Goal: Task Accomplishment & Management: Use online tool/utility

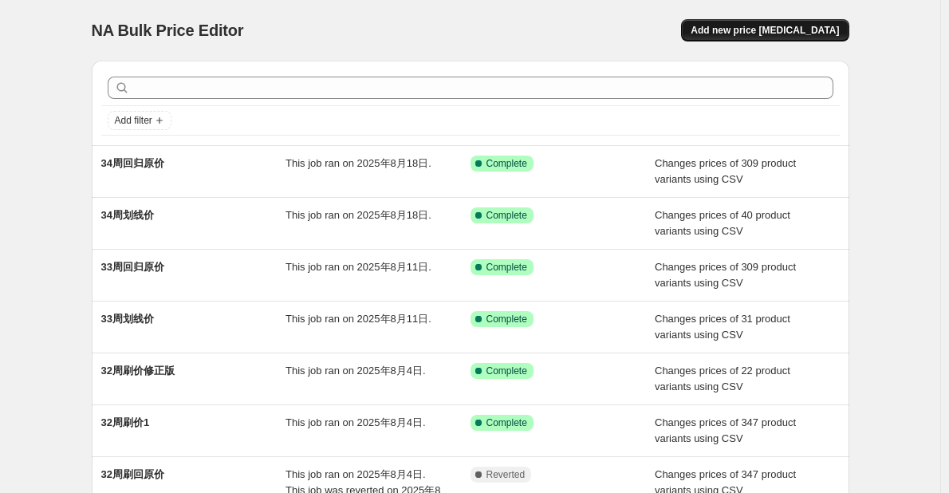
click at [781, 34] on span "Add new price [MEDICAL_DATA]" at bounding box center [765, 30] width 148 height 13
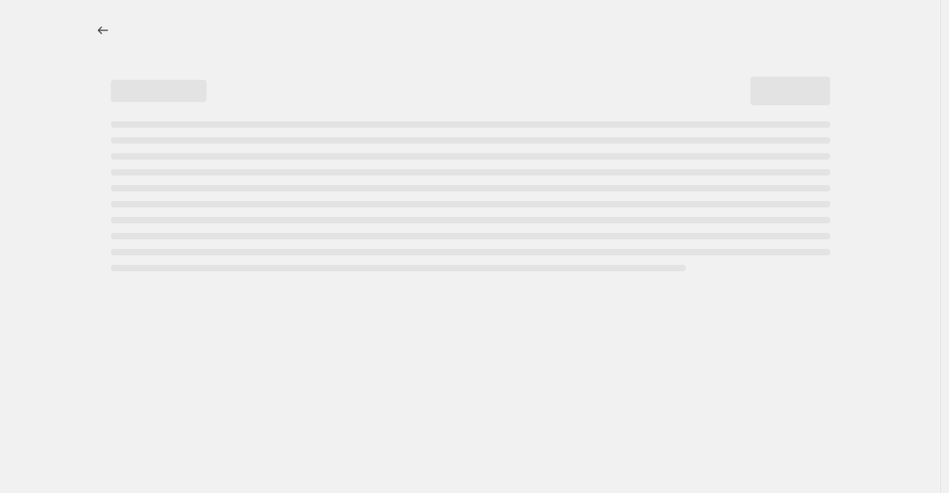
select select "percentage"
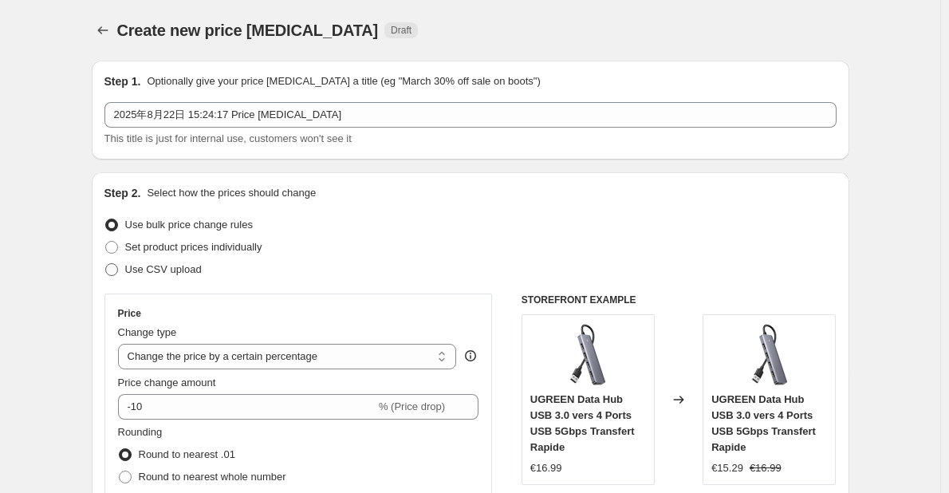
click at [193, 274] on span "Use CSV upload" at bounding box center [163, 269] width 77 height 12
click at [106, 264] on input "Use CSV upload" at bounding box center [105, 263] width 1 height 1
radio input "true"
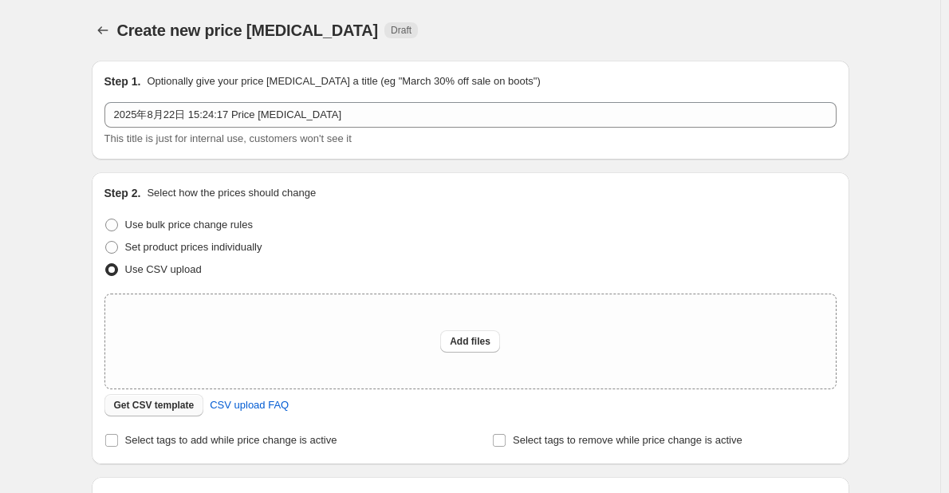
click at [178, 403] on span "Get CSV template" at bounding box center [154, 405] width 81 height 13
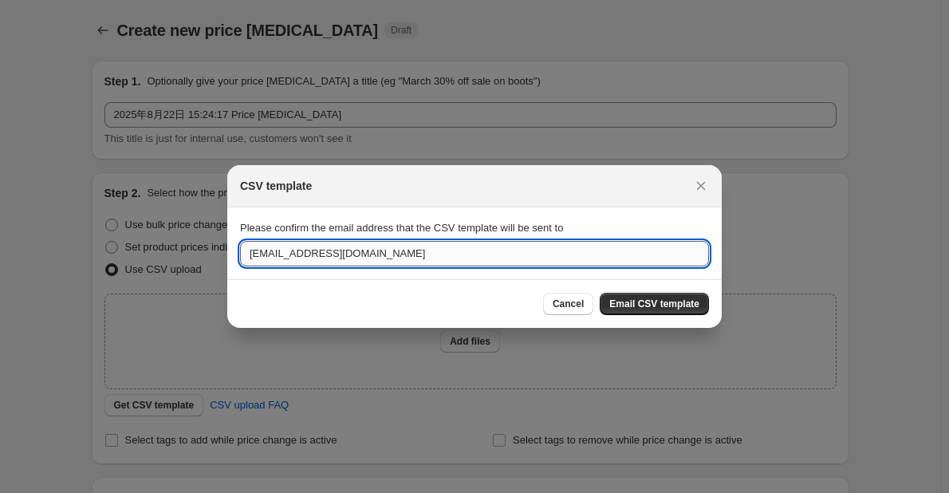
click at [533, 254] on input "[EMAIL_ADDRESS][DOMAIN_NAME]" at bounding box center [474, 254] width 469 height 26
drag, startPoint x: 282, startPoint y: 251, endPoint x: 243, endPoint y: 250, distance: 39.1
click at [243, 250] on input "[EMAIL_ADDRESS][DOMAIN_NAME]" at bounding box center [474, 254] width 469 height 26
type input "[DOMAIN_NAME][EMAIL_ADDRESS][DOMAIN_NAME]"
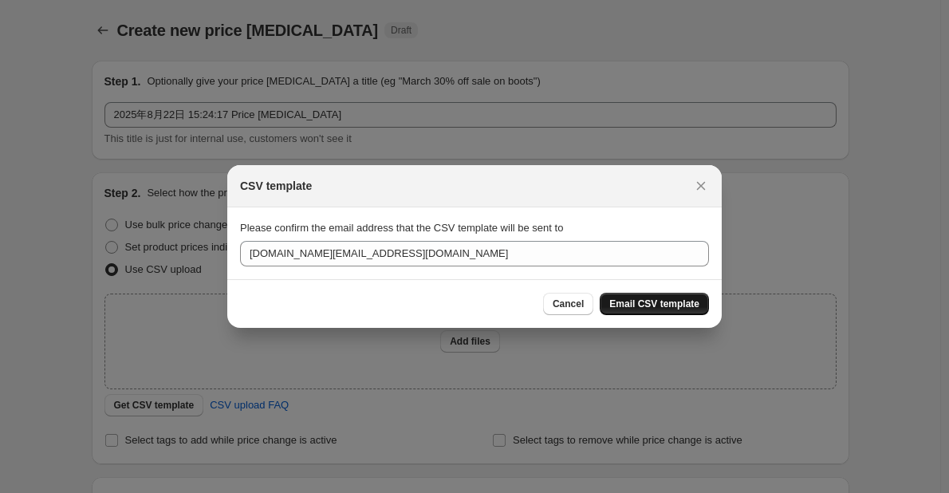
click at [654, 302] on span "Email CSV template" at bounding box center [654, 303] width 90 height 13
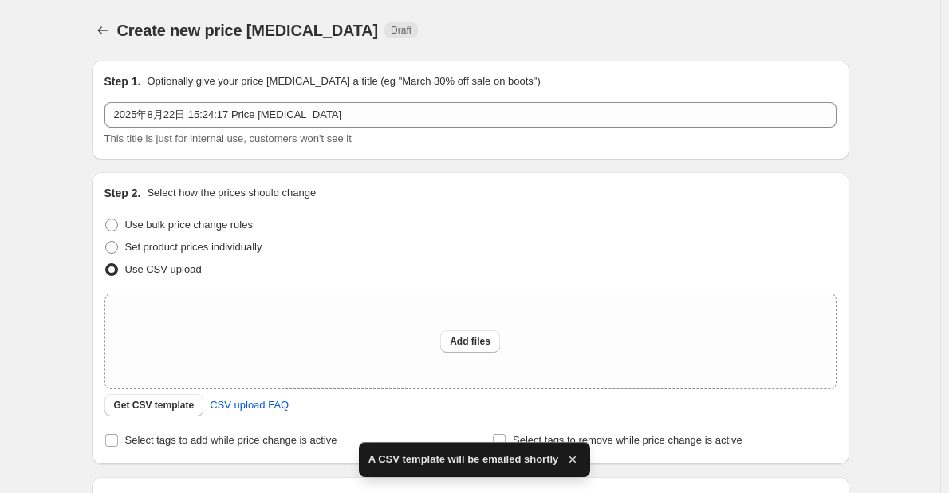
click at [892, 312] on div "Create new price [MEDICAL_DATA]. This page is ready Create new price [MEDICAL_D…" at bounding box center [470, 355] width 940 height 711
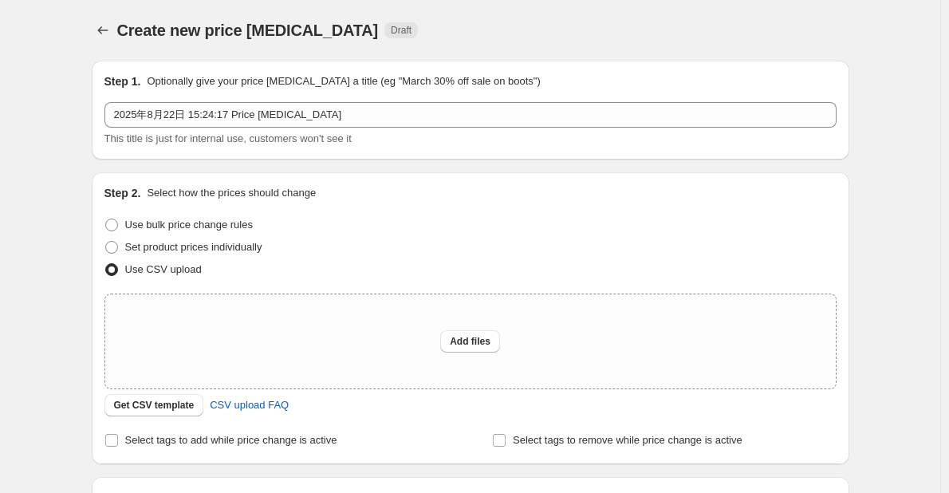
click at [878, 293] on div "Create new price [MEDICAL_DATA]. This page is ready Create new price [MEDICAL_D…" at bounding box center [470, 355] width 940 height 711
click at [80, 66] on div "Create new price [MEDICAL_DATA]. This page is ready Create new price [MEDICAL_D…" at bounding box center [471, 355] width 796 height 711
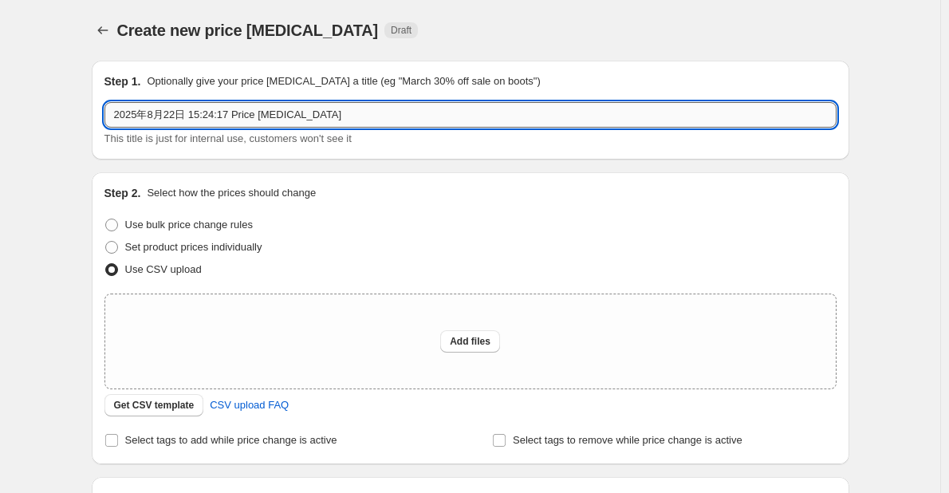
click at [161, 108] on input "2025年8月22日 15:24:17 Price [MEDICAL_DATA]" at bounding box center [470, 115] width 732 height 26
type input "35周划线价"
click at [479, 336] on span "Add files" at bounding box center [470, 341] width 41 height 13
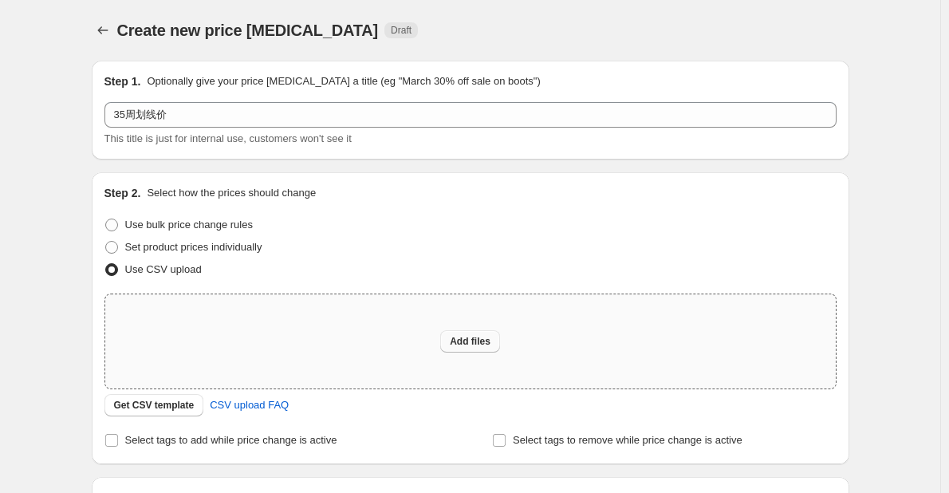
type input "C:\fakepath\FR-35周划线价.csv"
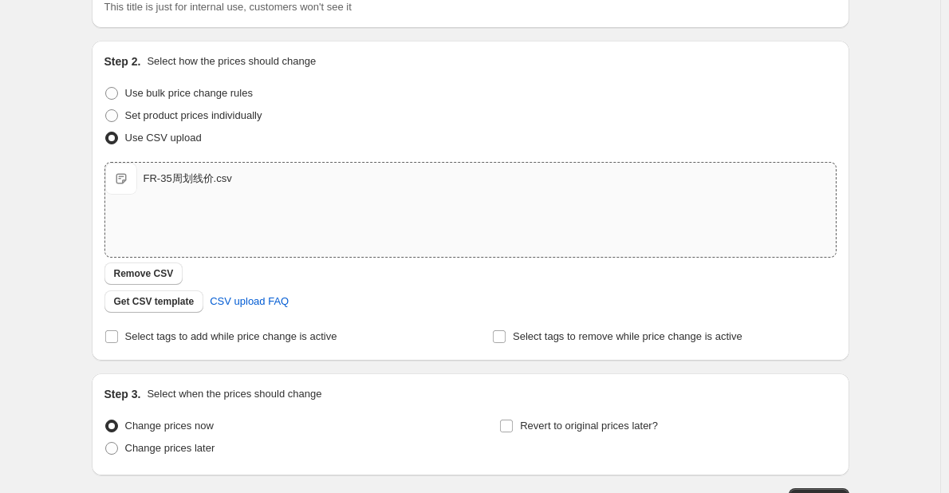
scroll to position [239, 0]
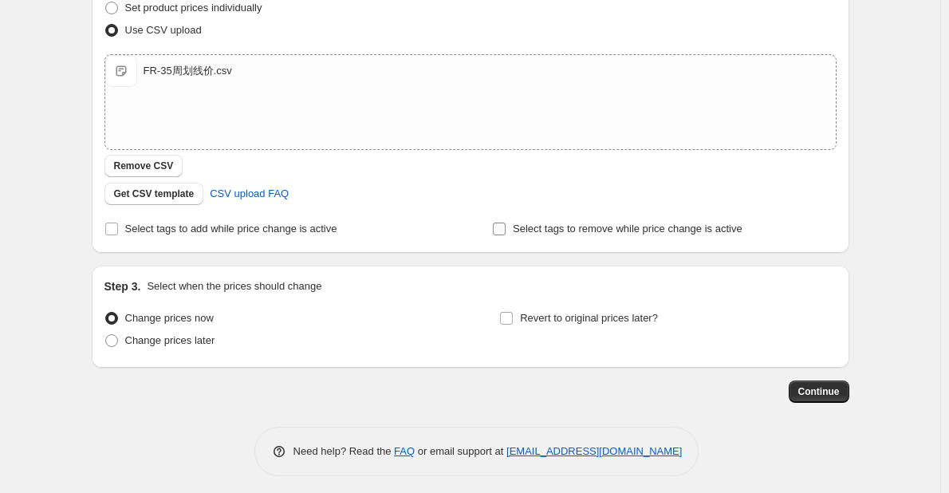
click at [505, 226] on input "Select tags to remove while price change is active" at bounding box center [499, 228] width 13 height 13
checkbox input "true"
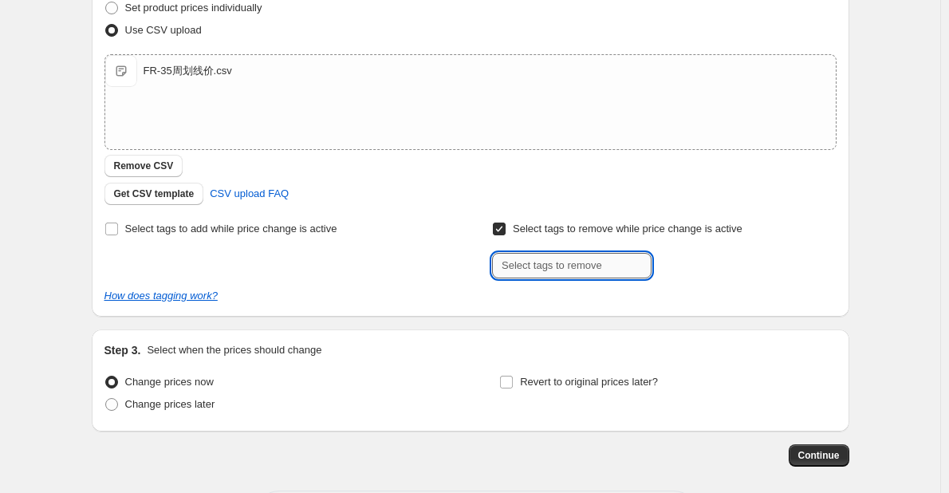
click at [529, 276] on input "text" at bounding box center [571, 266] width 159 height 26
type input "USE_COUPON"
click at [622, 258] on input "USE_COUPON" at bounding box center [571, 266] width 159 height 26
click at [705, 271] on button "Add USE_COUPON" at bounding box center [709, 264] width 108 height 22
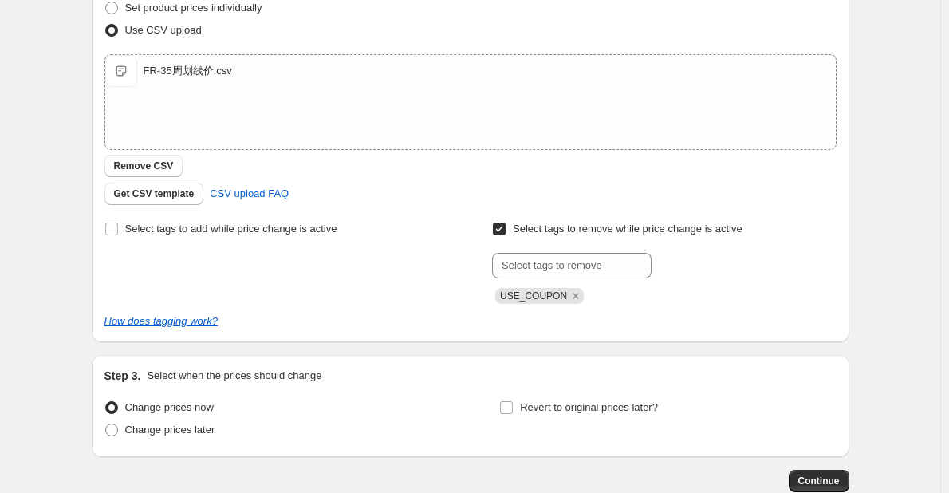
click at [689, 304] on div "Select tags to add while price change is active Select tags to remove while pri…" at bounding box center [470, 274] width 732 height 112
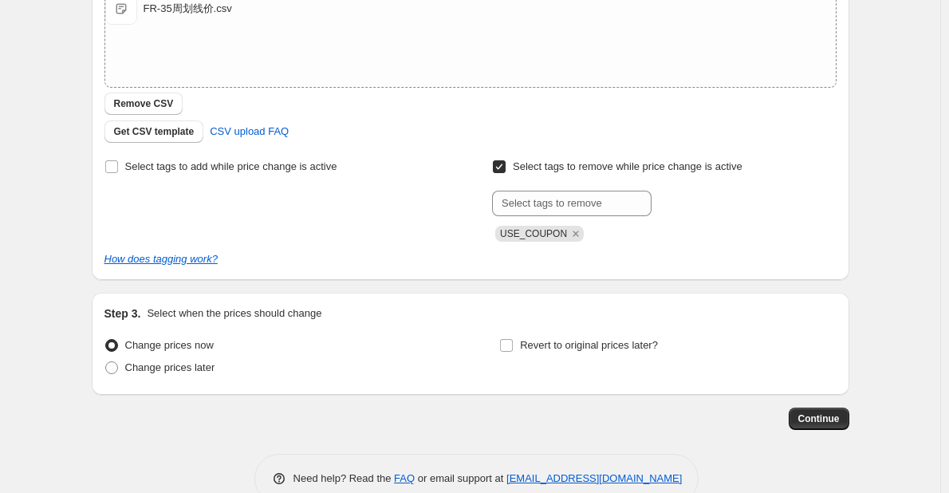
scroll to position [319, 0]
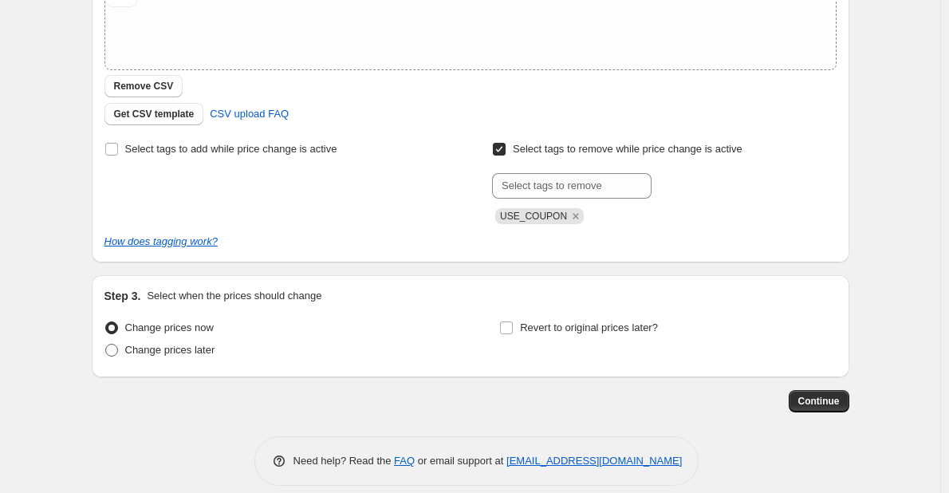
click at [210, 349] on span "Change prices later" at bounding box center [170, 350] width 90 height 12
click at [106, 344] on input "Change prices later" at bounding box center [105, 344] width 1 height 1
radio input "true"
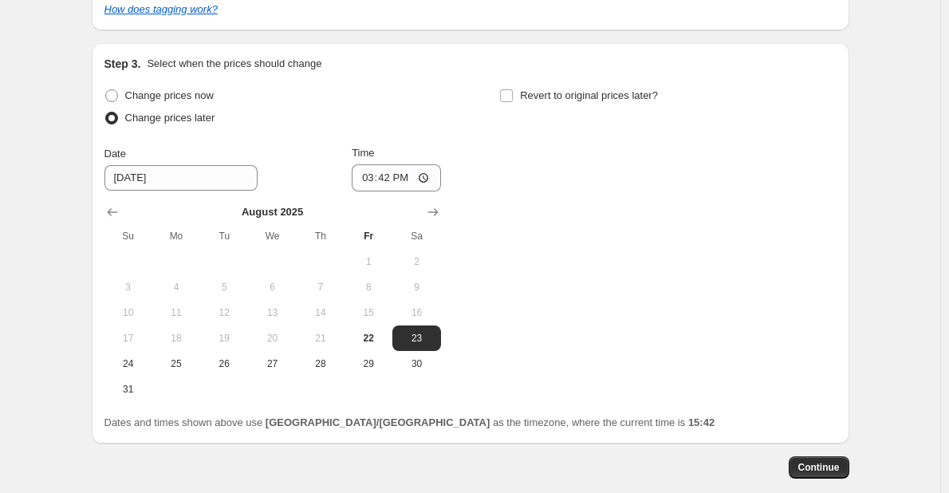
scroll to position [558, 0]
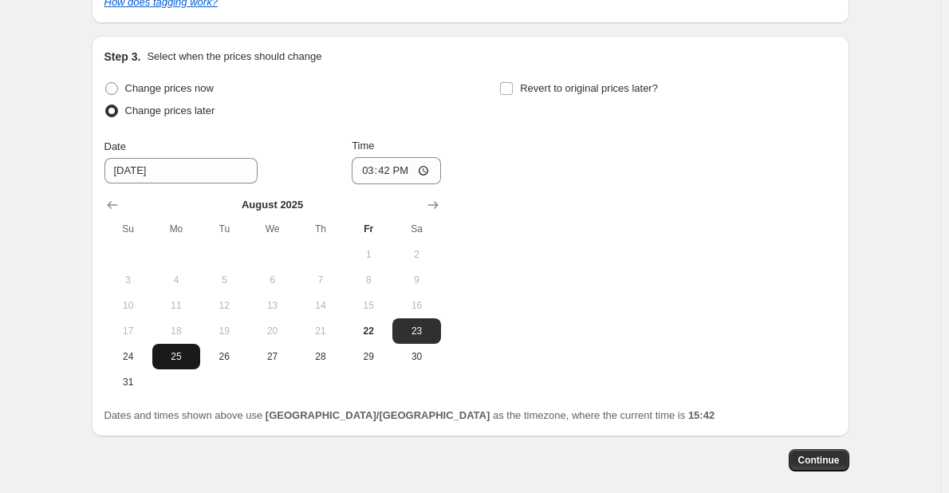
click at [173, 352] on span "25" at bounding box center [176, 356] width 35 height 13
type input "[DATE]"
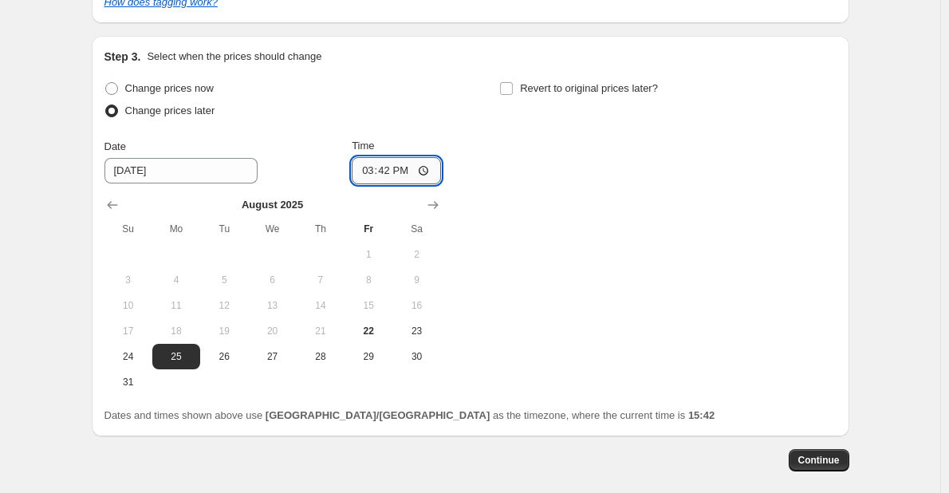
click at [402, 171] on input "15:42" at bounding box center [396, 170] width 89 height 27
click at [391, 171] on input "15:42" at bounding box center [396, 170] width 89 height 27
click at [421, 169] on input "15:42" at bounding box center [396, 170] width 89 height 27
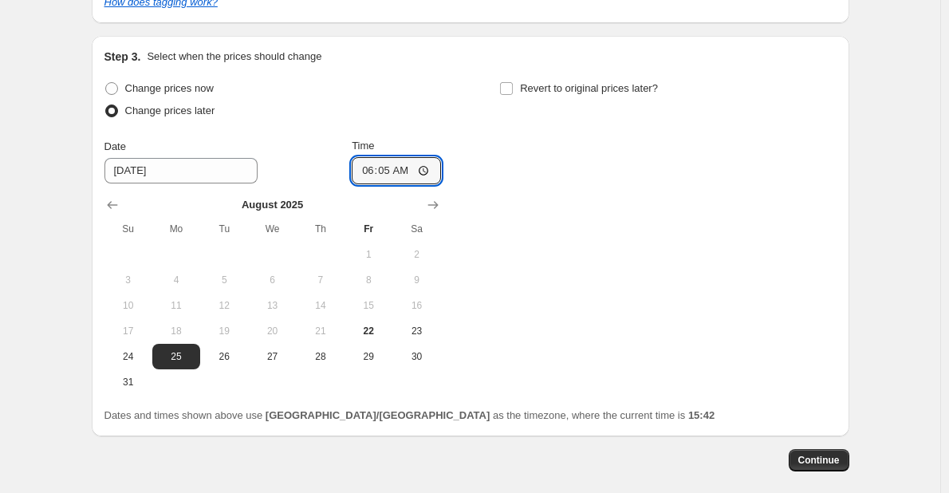
type input "06:05"
click at [521, 313] on div "Change prices now Change prices later Date [DATE] Time 06:[DATE] Mo Tu We Th Fr…" at bounding box center [470, 235] width 732 height 317
click at [807, 461] on span "Continue" at bounding box center [818, 460] width 41 height 13
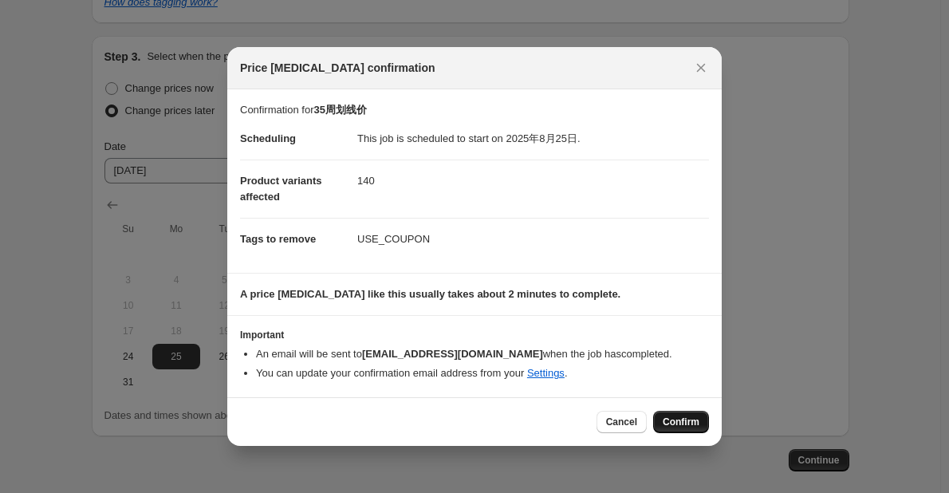
click at [675, 426] on span "Confirm" at bounding box center [681, 421] width 37 height 13
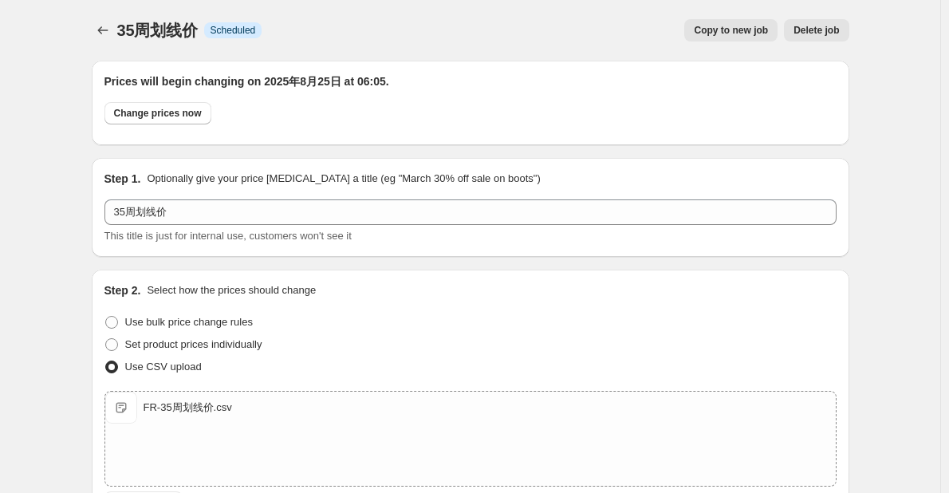
scroll to position [558, 0]
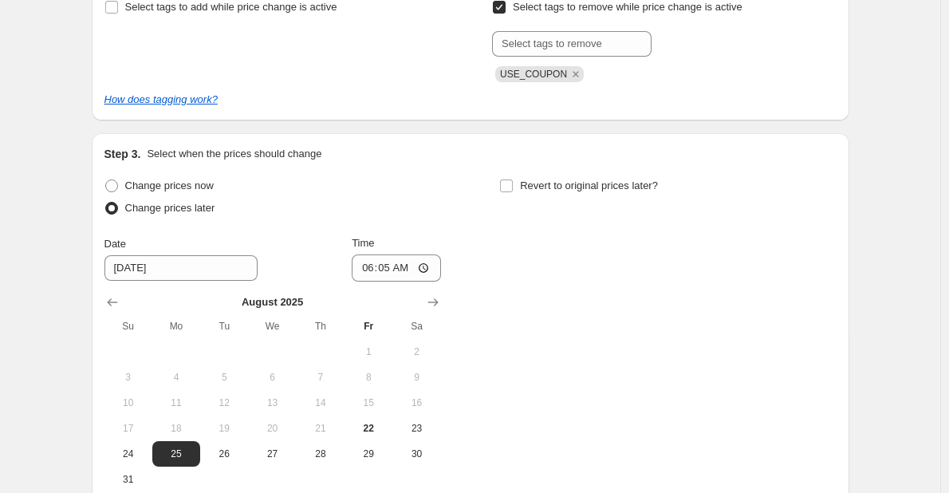
click at [896, 191] on div "35周划线价. This page is ready 35周划线价 Info Scheduled Copy to new job Delete job Mor…" at bounding box center [470, 54] width 940 height 1224
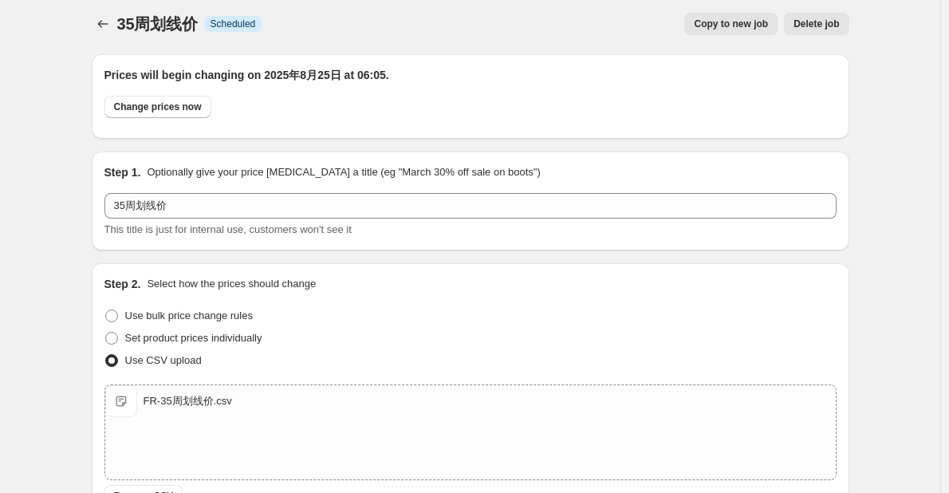
scroll to position [0, 0]
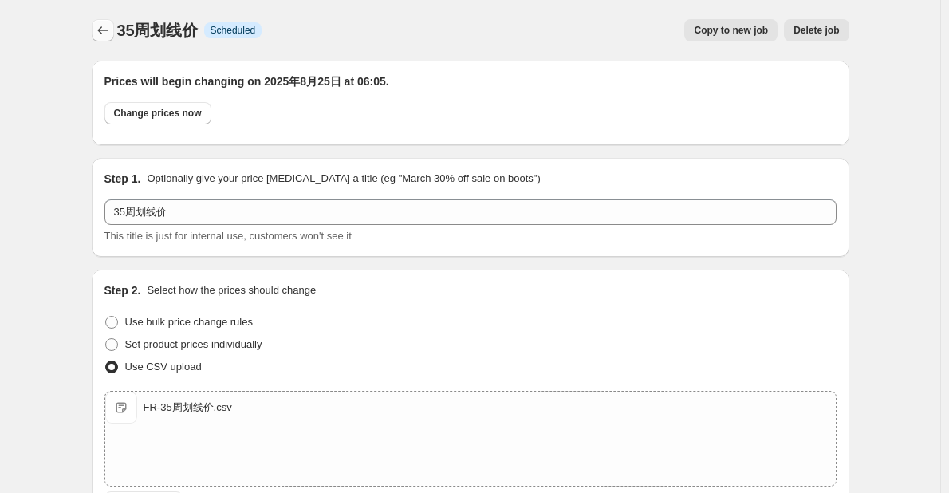
click at [108, 29] on icon "Price change jobs" at bounding box center [103, 30] width 16 height 16
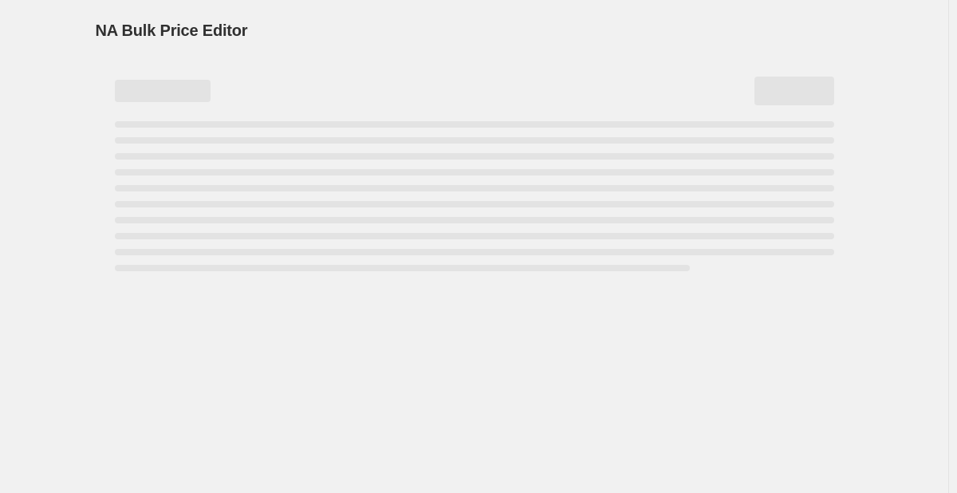
click at [501, 22] on div "NA Bulk Price Editor" at bounding box center [475, 30] width 758 height 22
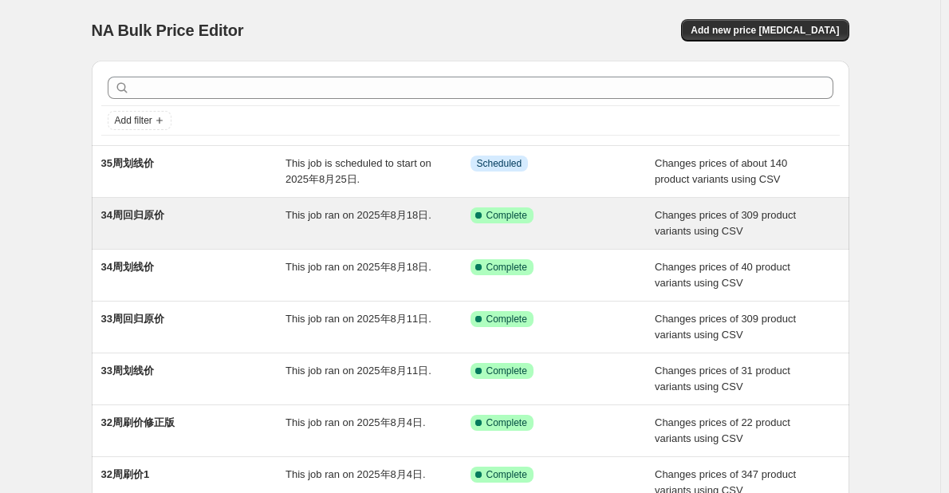
click at [337, 227] on div "This job ran on 2025年8月18日." at bounding box center [377, 223] width 185 height 32
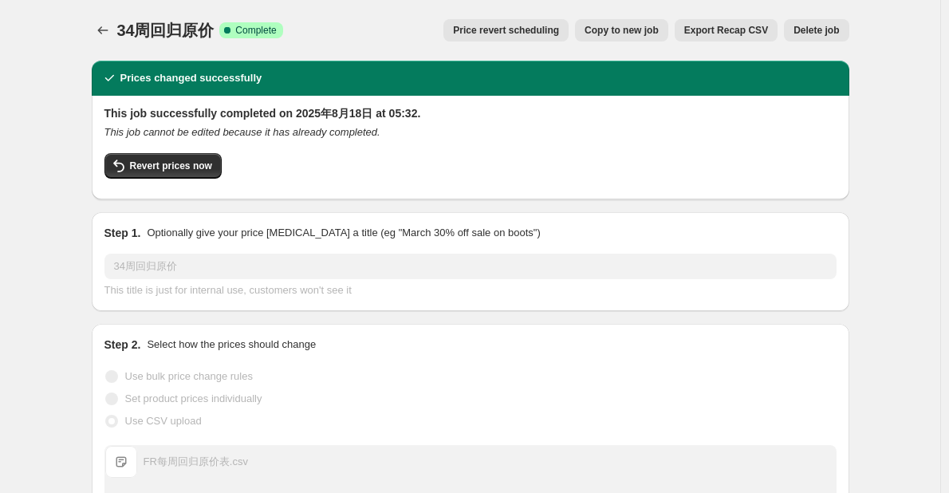
click at [624, 27] on span "Copy to new job" at bounding box center [622, 30] width 74 height 13
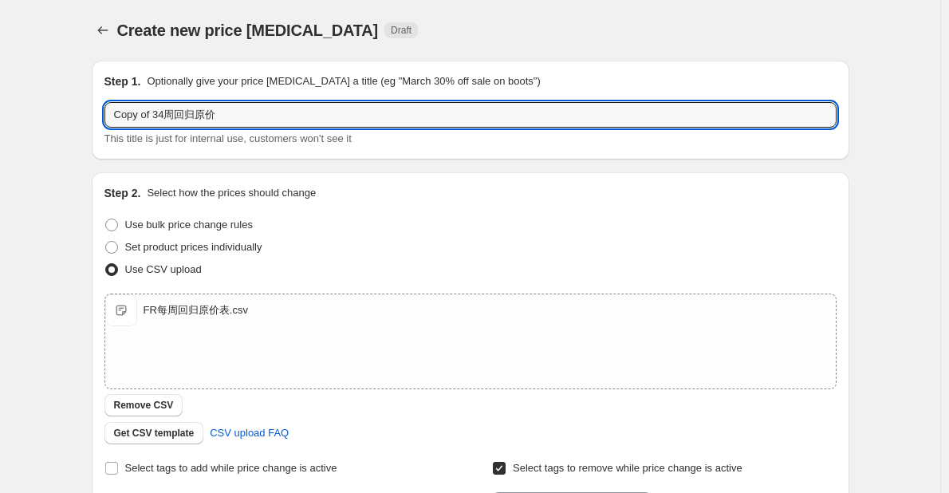
drag, startPoint x: 156, startPoint y: 115, endPoint x: 106, endPoint y: 115, distance: 50.2
click at [106, 115] on div "Step 1. Optionally give your price [MEDICAL_DATA] a title (eg "March 30% off sa…" at bounding box center [471, 110] width 758 height 99
type input "35周回归原价"
click at [77, 207] on div "Create new price [MEDICAL_DATA]. This page is ready Create new price [MEDICAL_D…" at bounding box center [471, 414] width 796 height 829
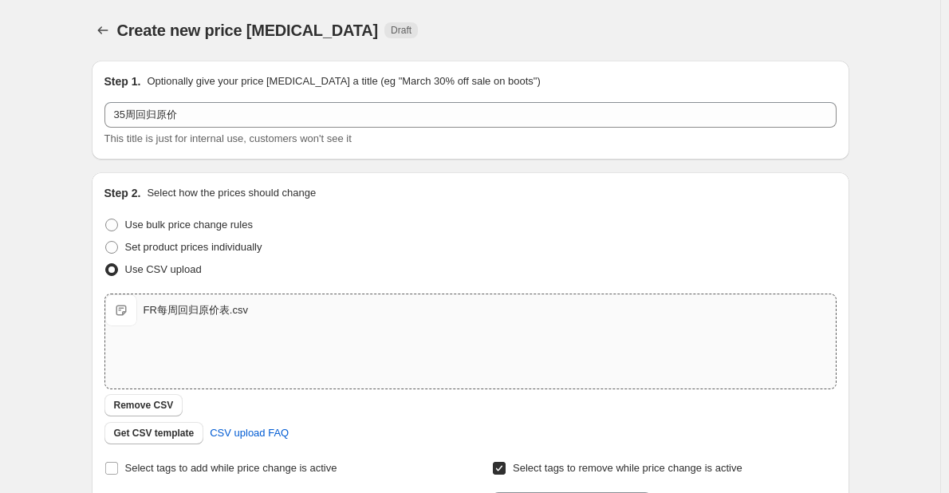
click at [188, 309] on div "FR每周回归原价表.csv" at bounding box center [196, 310] width 104 height 16
click at [124, 307] on span "FR每周回归原价表.csv" at bounding box center [121, 310] width 32 height 32
click at [340, 211] on div "Step 2. Select how the prices should change Use bulk price change rules Set pro…" at bounding box center [470, 377] width 732 height 384
click at [106, 28] on icon "Price change jobs" at bounding box center [103, 30] width 16 height 16
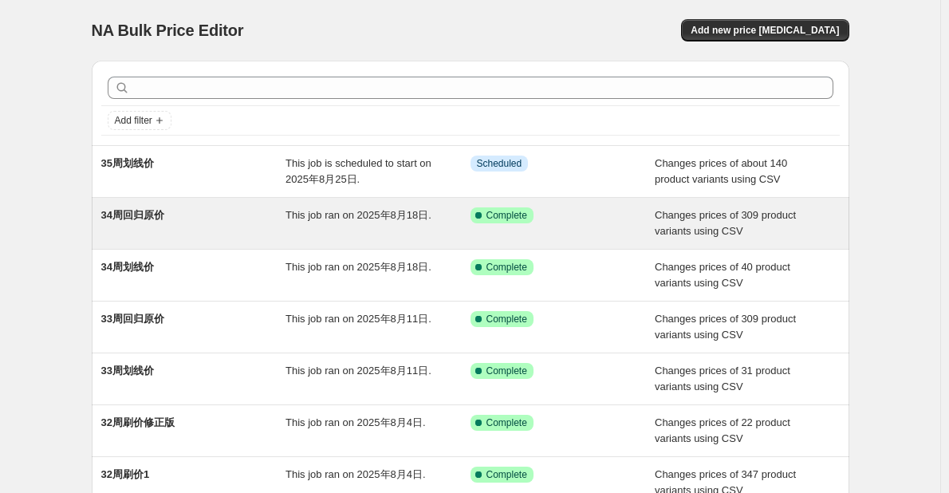
click at [238, 221] on div "34周回归原价" at bounding box center [193, 223] width 185 height 32
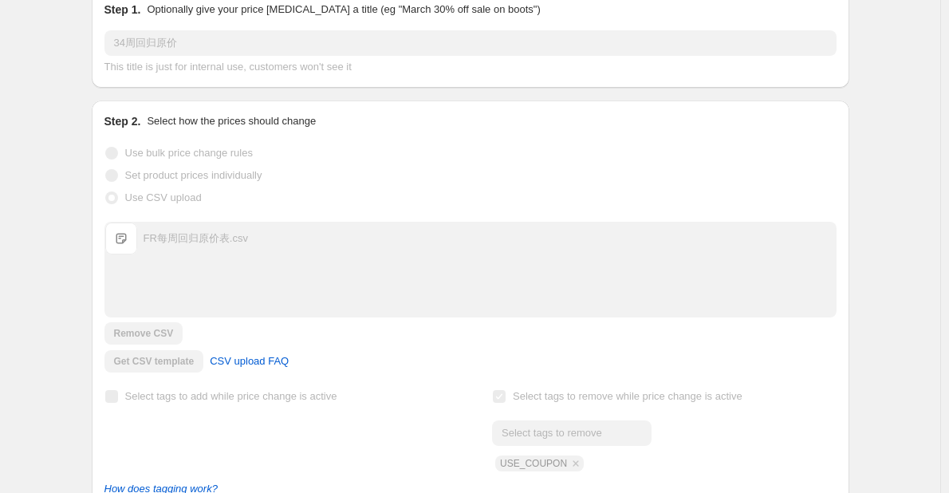
scroll to position [239, 0]
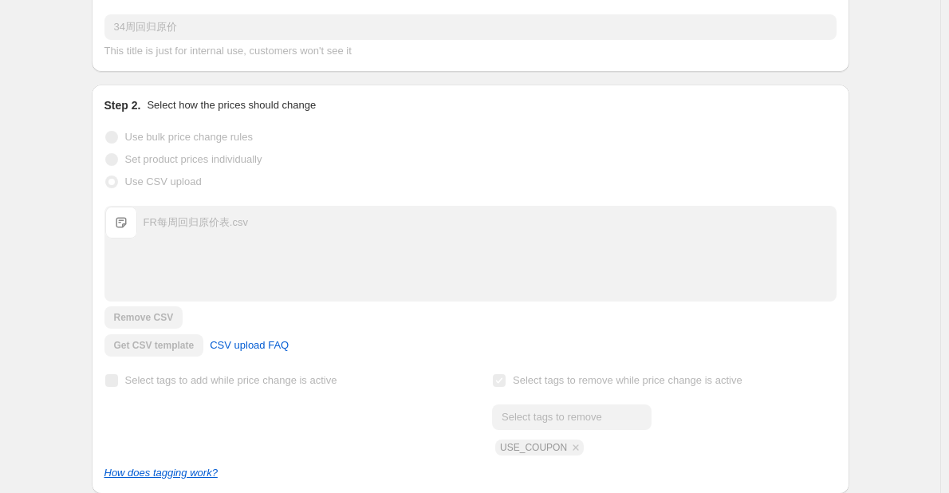
click at [122, 222] on span "FR每周回归原价表.csv" at bounding box center [121, 223] width 32 height 32
click at [168, 223] on div "FR每周回归原价表.csv" at bounding box center [196, 223] width 104 height 16
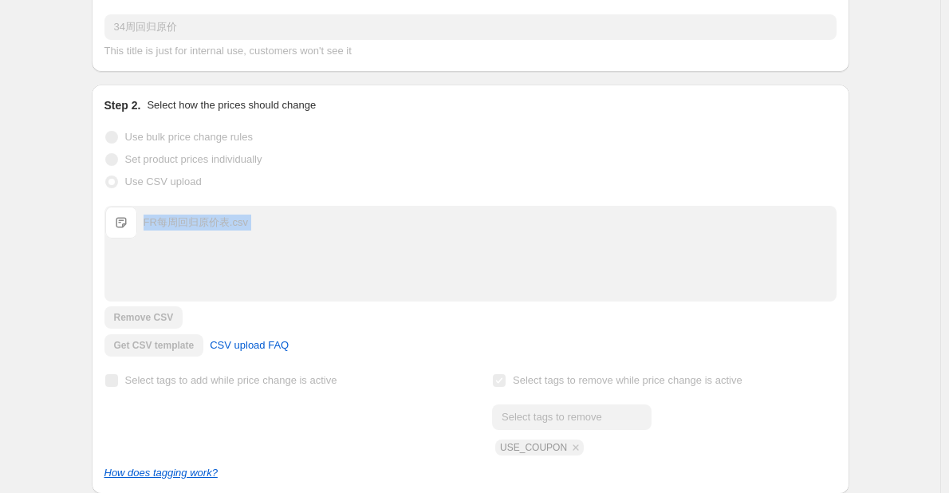
click at [187, 263] on div "FR每周回归原价表.csv FR每周回归原价表.csv" at bounding box center [470, 254] width 730 height 94
click at [133, 225] on span "FR每周回归原价表.csv" at bounding box center [121, 223] width 32 height 32
click at [188, 225] on div "FR每周回归原价表.csv" at bounding box center [196, 223] width 104 height 16
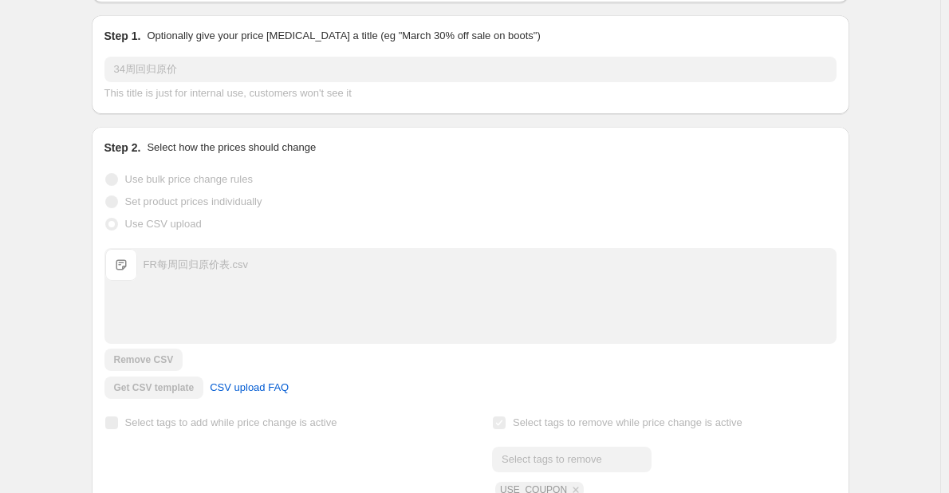
scroll to position [0, 0]
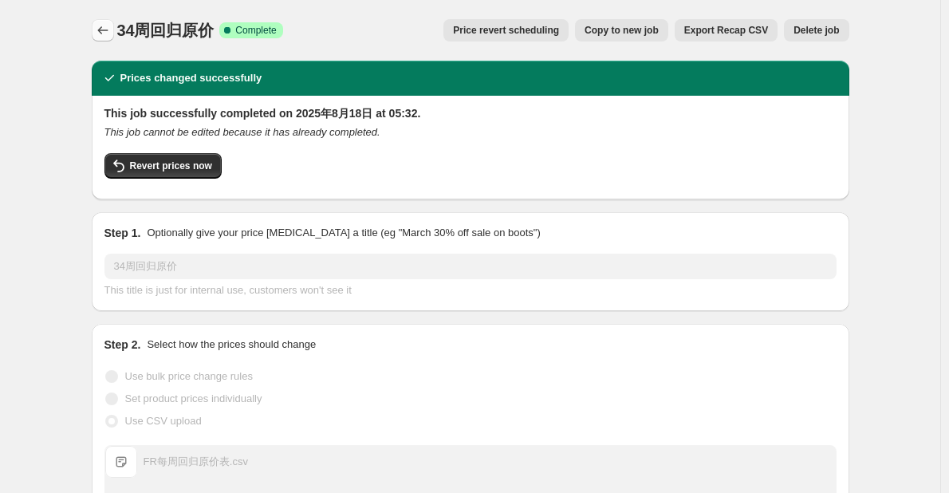
click at [111, 30] on icon "Price change jobs" at bounding box center [103, 30] width 16 height 16
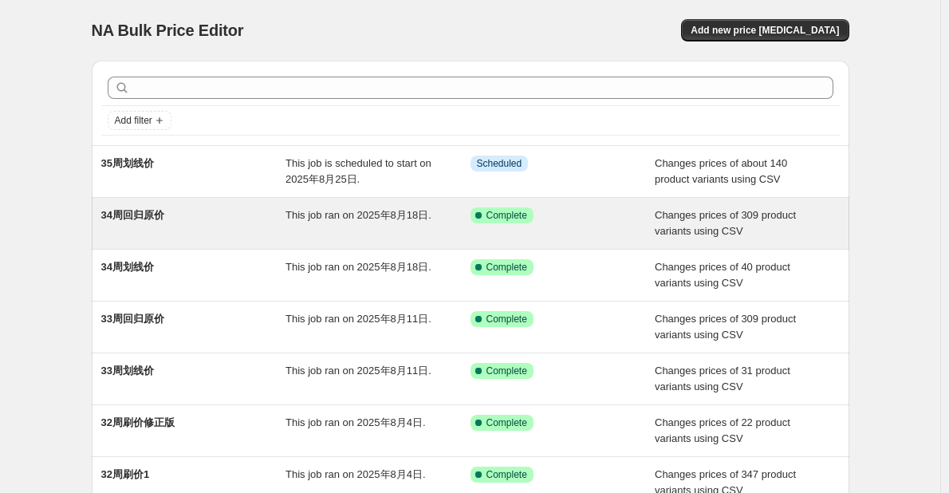
click at [541, 222] on div "Success Complete Complete" at bounding box center [550, 215] width 161 height 16
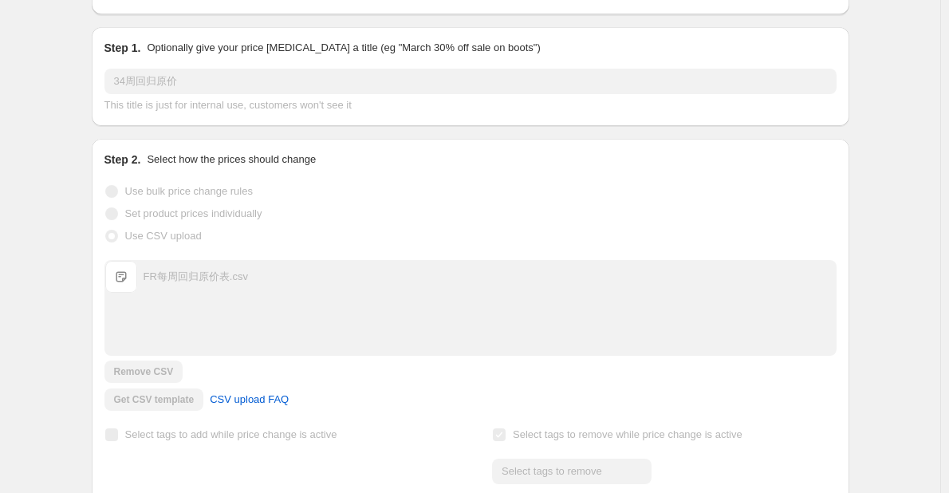
scroll to position [399, 0]
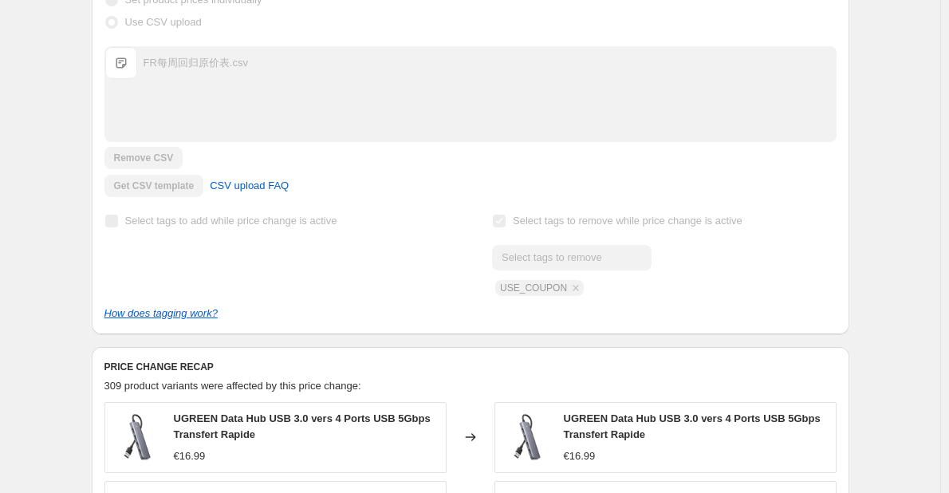
click at [76, 358] on div "34周回归原价. This page is ready 34周回归原价 Success Complete Complete Price revert sche…" at bounding box center [470, 470] width 940 height 1738
click at [191, 65] on div "FR每周回归原价表.csv" at bounding box center [196, 63] width 104 height 16
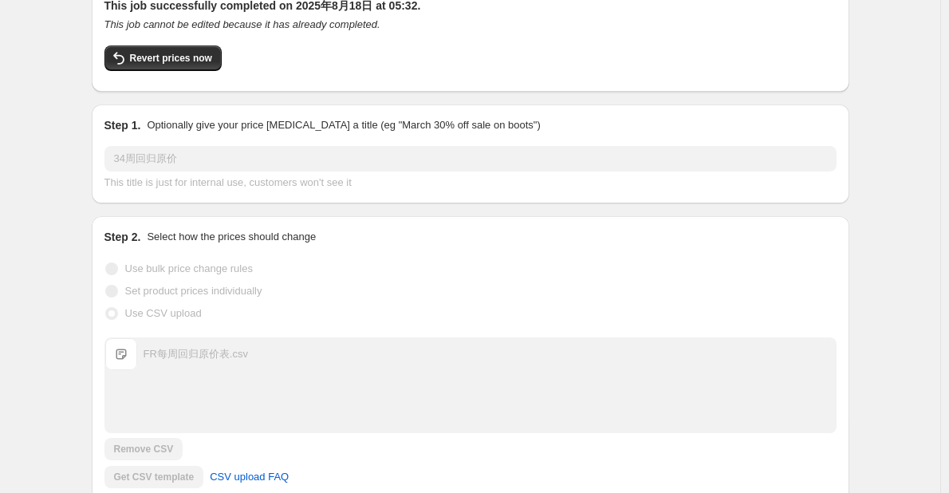
scroll to position [0, 0]
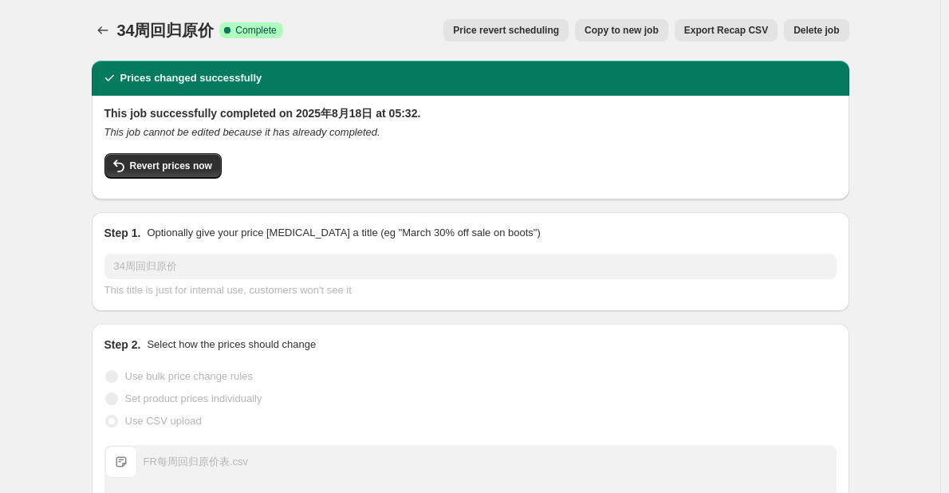
drag, startPoint x: 695, startPoint y: 6, endPoint x: 766, endPoint y: 37, distance: 76.8
click at [766, 37] on div "34周回归原价. This page is ready 34周回归原价 Success Complete Complete Price revert sche…" at bounding box center [471, 30] width 758 height 61
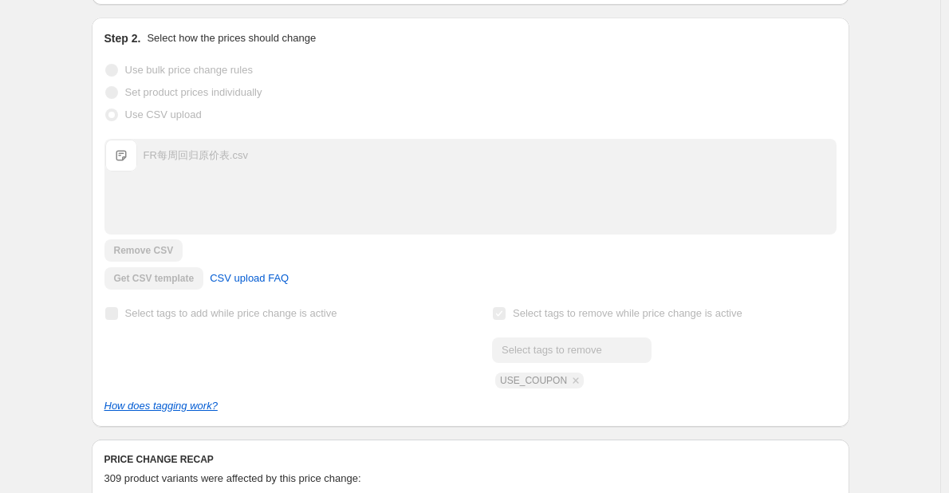
scroll to position [319, 0]
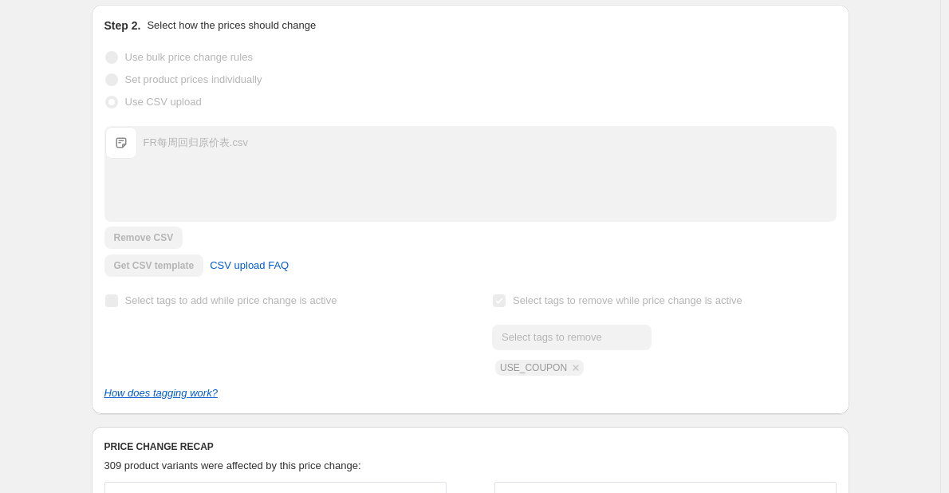
click at [199, 142] on div "FR每周回归原价表.csv" at bounding box center [196, 143] width 104 height 16
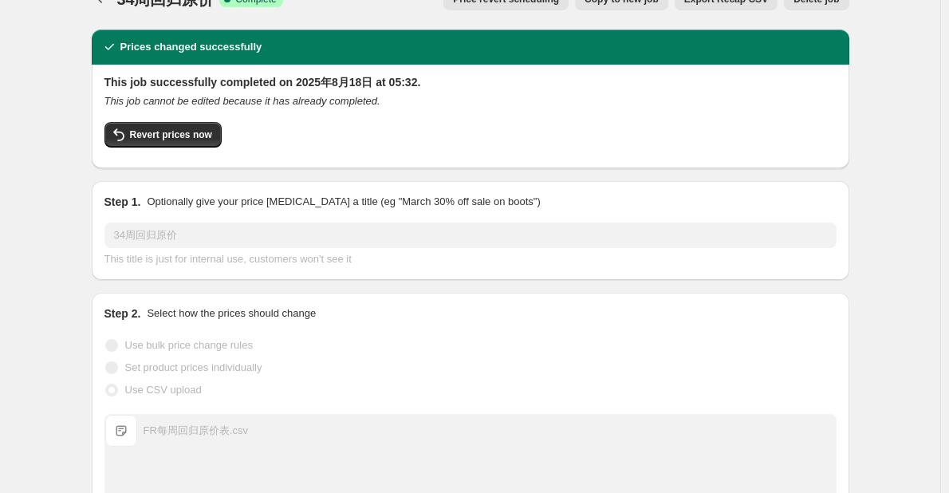
scroll to position [0, 0]
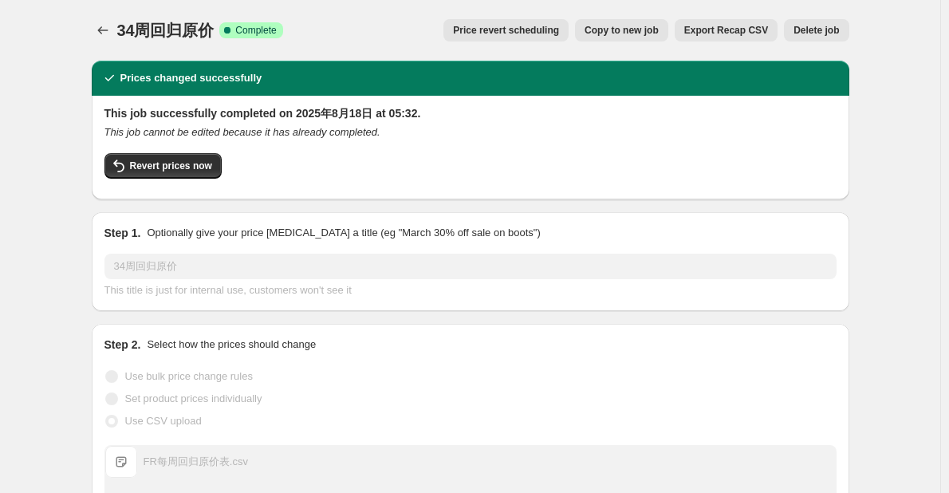
click at [640, 37] on button "Copy to new job" at bounding box center [621, 30] width 93 height 22
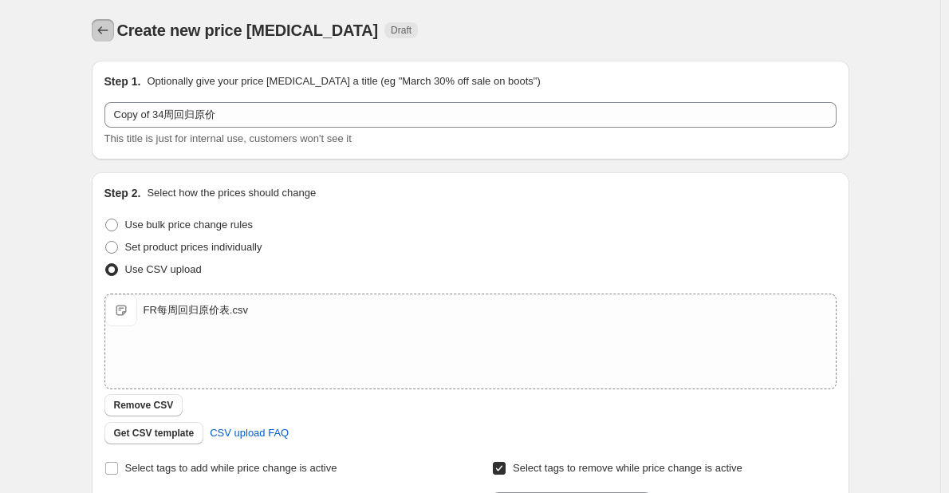
click at [108, 33] on icon "Price change jobs" at bounding box center [103, 30] width 16 height 16
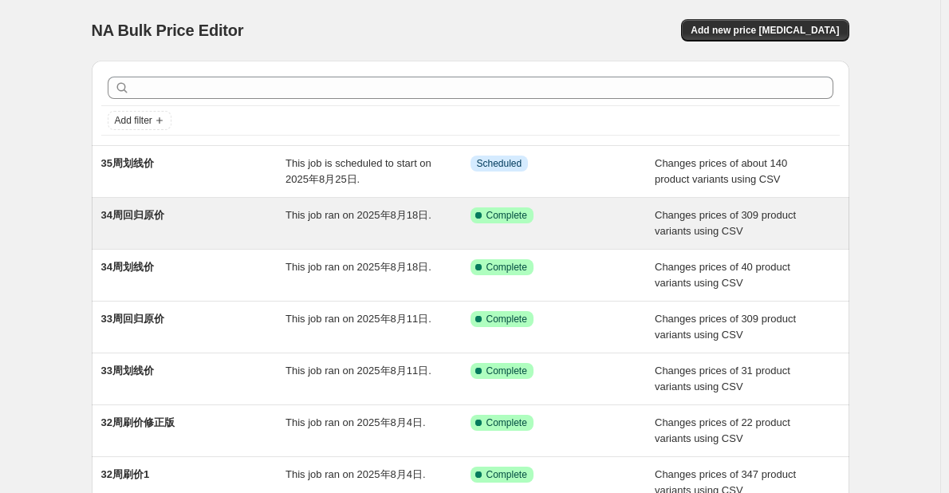
click at [285, 236] on div "34周回归原价" at bounding box center [193, 223] width 185 height 32
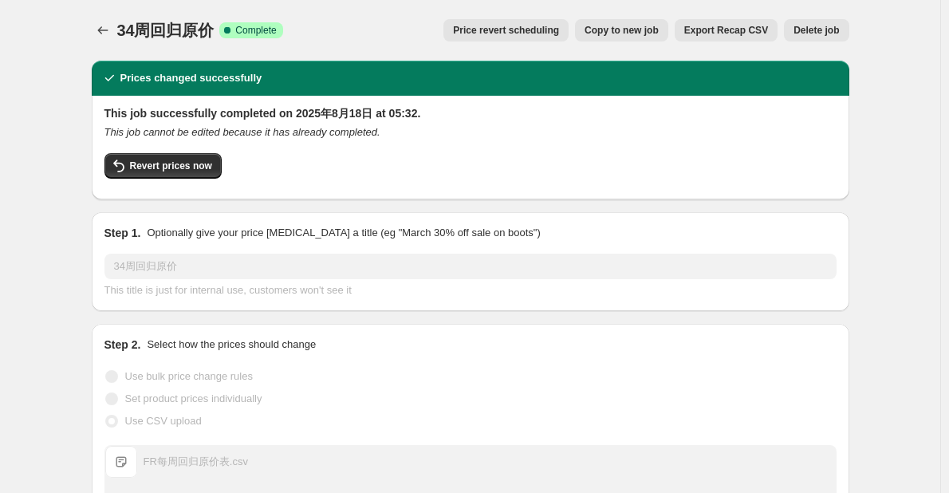
click at [731, 26] on span "Export Recap CSV" at bounding box center [726, 30] width 84 height 13
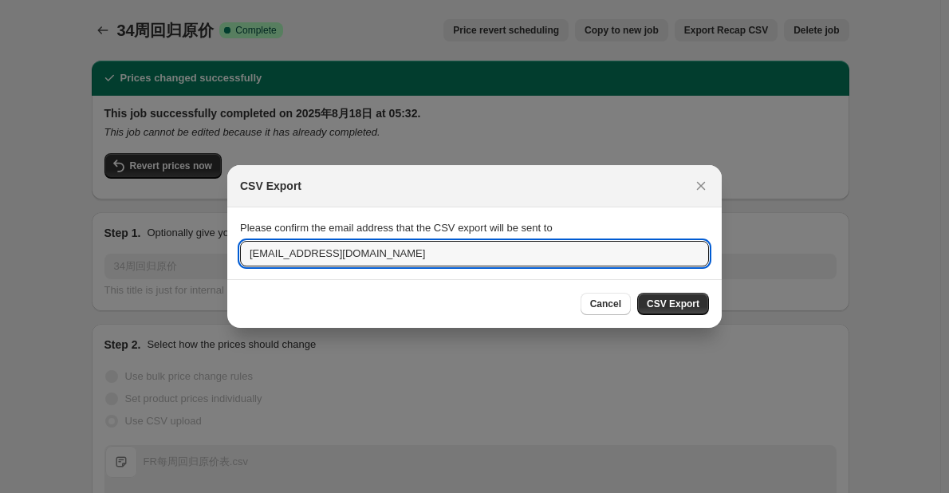
drag, startPoint x: 285, startPoint y: 251, endPoint x: 216, endPoint y: 247, distance: 68.7
type input "[DOMAIN_NAME][EMAIL_ADDRESS][DOMAIN_NAME]"
click at [659, 302] on span "CSV Export" at bounding box center [673, 303] width 53 height 13
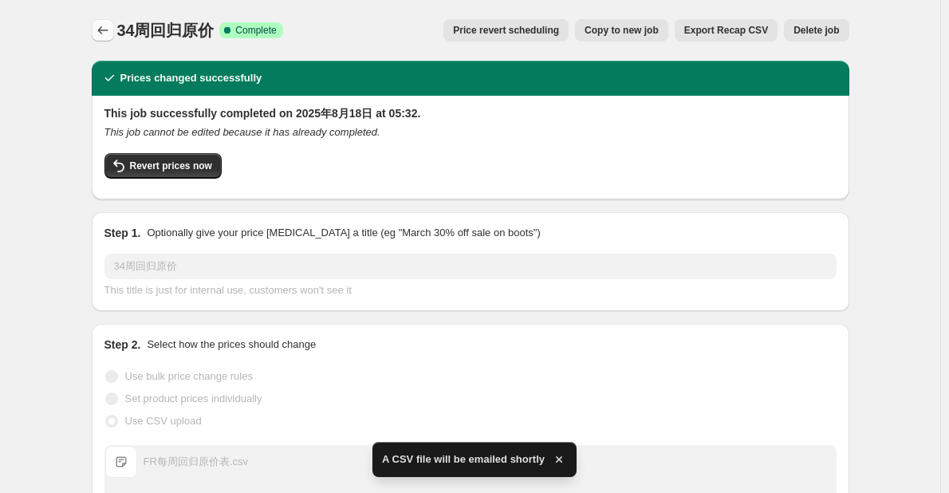
click at [108, 26] on icon "Price change jobs" at bounding box center [103, 30] width 16 height 16
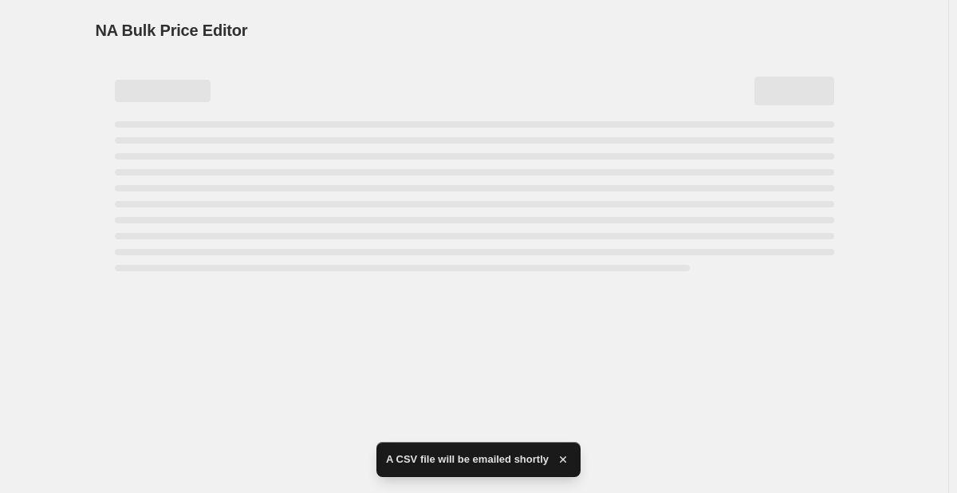
click at [221, 10] on div "NA Bulk Price Editor. This page is ready NA Bulk Price Editor" at bounding box center [475, 30] width 758 height 61
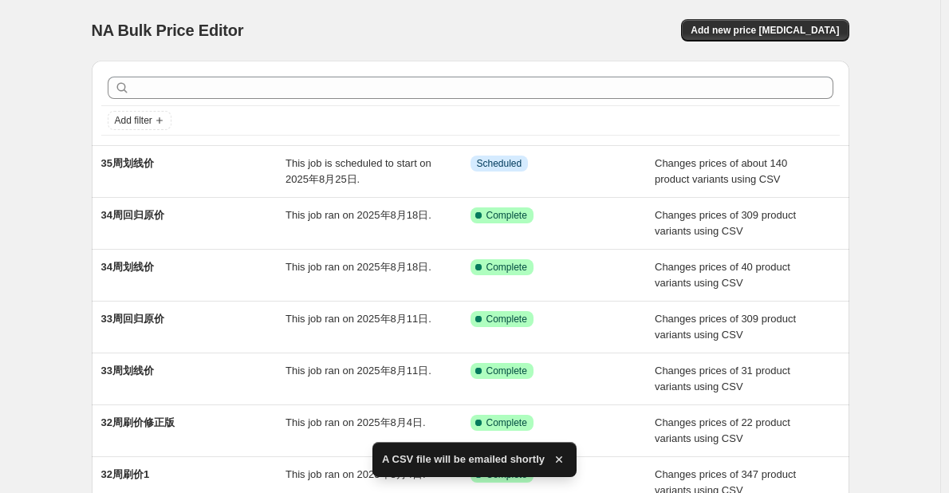
click at [901, 368] on div "NA Bulk Price Editor. This page is ready NA Bulk Price Editor Add new price [ME…" at bounding box center [470, 426] width 940 height 853
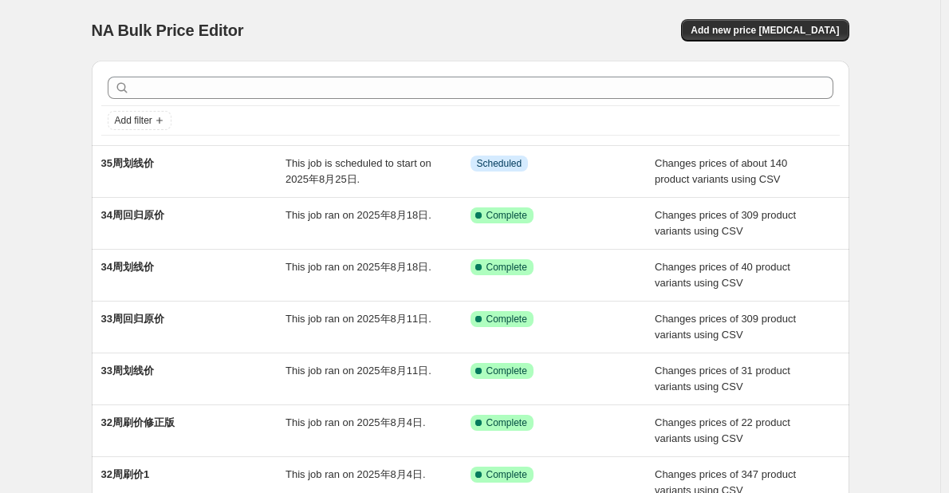
click at [901, 368] on div "NA Bulk Price Editor. This page is ready NA Bulk Price Editor Add new price [ME…" at bounding box center [470, 426] width 940 height 853
click at [904, 360] on div "NA Bulk Price Editor. This page is ready NA Bulk Price Editor Add new price [ME…" at bounding box center [470, 426] width 940 height 853
click at [53, 218] on div "NA Bulk Price Editor. This page is ready NA Bulk Price Editor Add new price [ME…" at bounding box center [470, 426] width 940 height 853
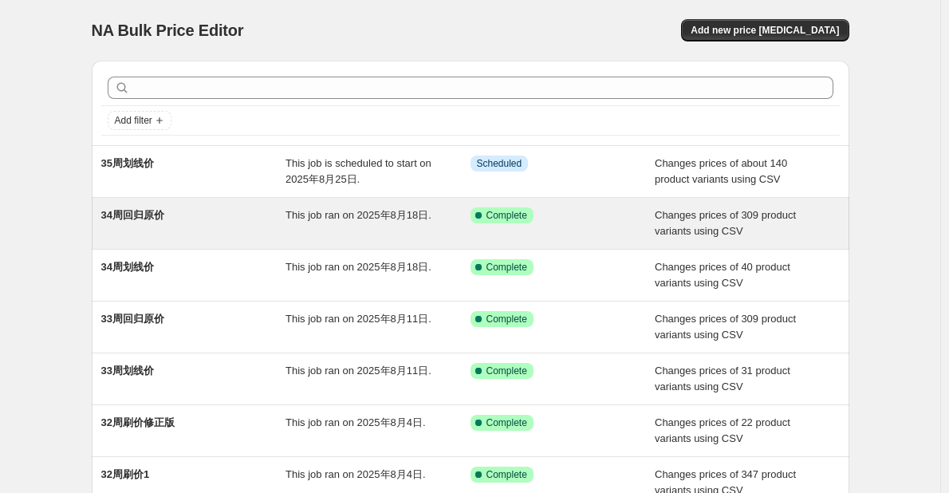
click at [217, 223] on div "34周回归原价" at bounding box center [193, 223] width 185 height 32
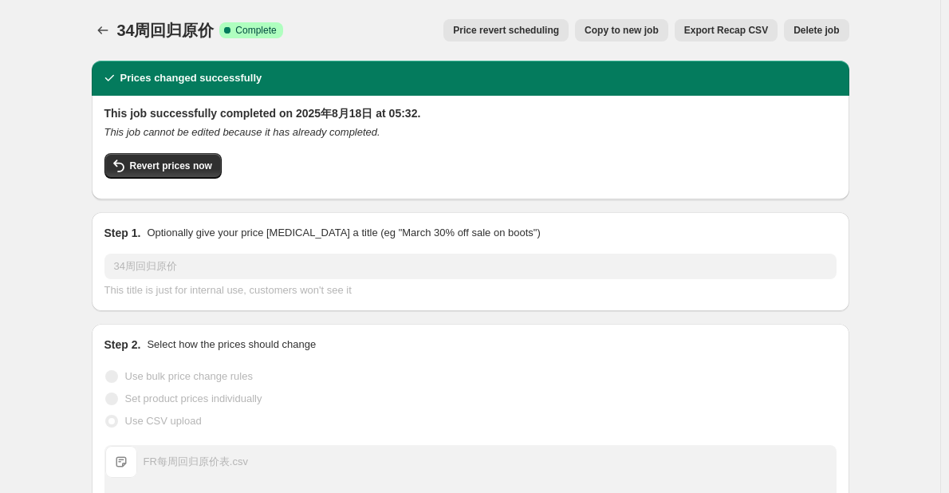
click at [646, 33] on span "Copy to new job" at bounding box center [622, 30] width 74 height 13
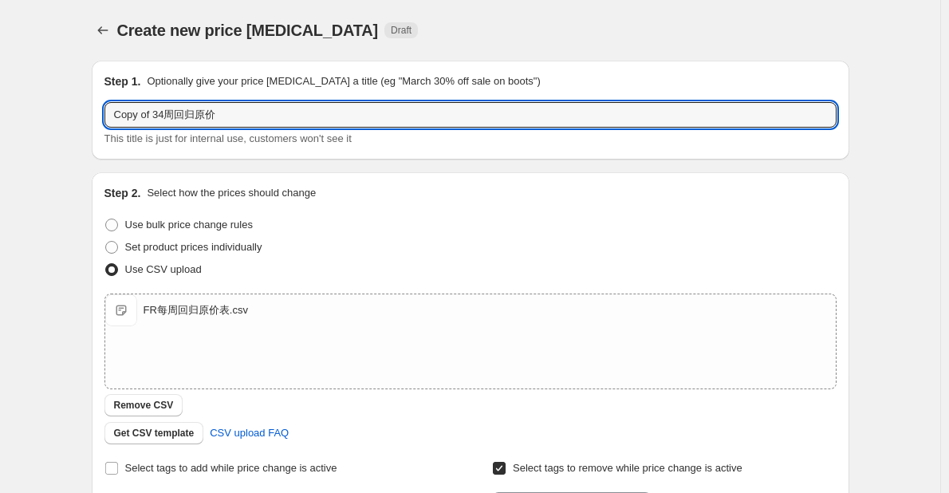
drag, startPoint x: 168, startPoint y: 120, endPoint x: 82, endPoint y: 120, distance: 86.1
click at [82, 120] on div "Step 1. Optionally give your price [MEDICAL_DATA] a title (eg "March 30% off sa…" at bounding box center [464, 389] width 770 height 683
type input "35周回归原价"
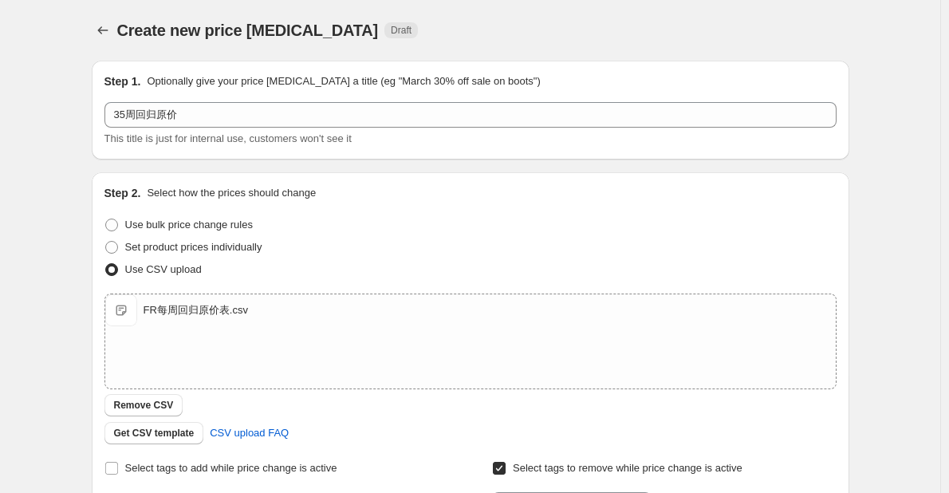
click at [57, 140] on div "Create new price [MEDICAL_DATA]. This page is ready Create new price [MEDICAL_D…" at bounding box center [470, 414] width 940 height 829
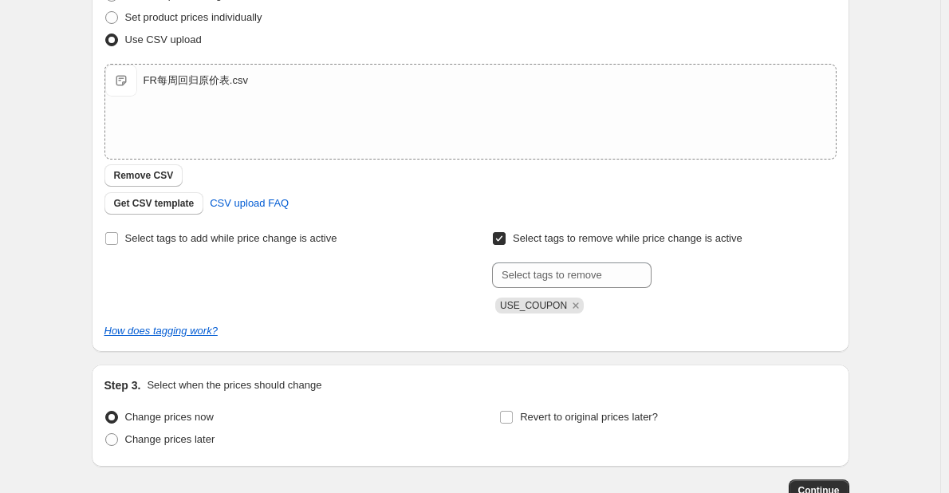
scroll to position [239, 0]
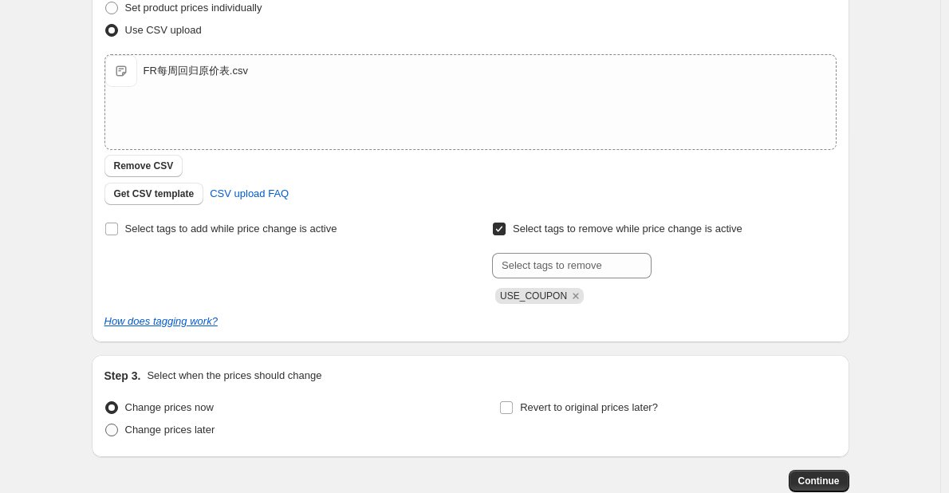
click at [187, 435] on span "Change prices later" at bounding box center [170, 429] width 90 height 12
click at [106, 424] on input "Change prices later" at bounding box center [105, 423] width 1 height 1
radio input "true"
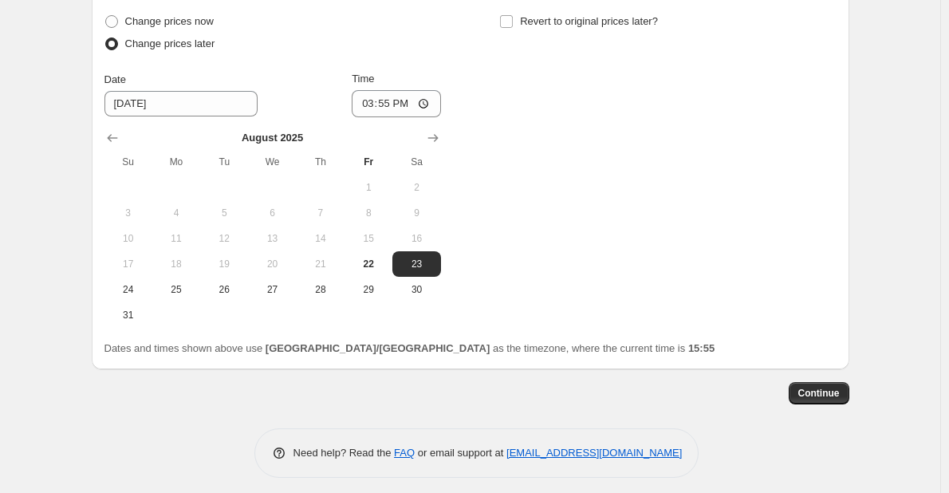
scroll to position [634, 0]
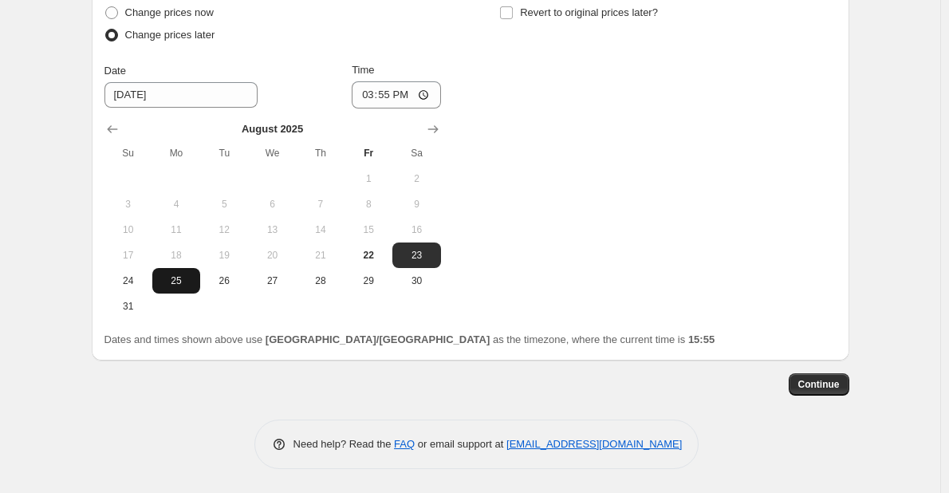
click at [186, 281] on span "25" at bounding box center [176, 280] width 35 height 13
type input "[DATE]"
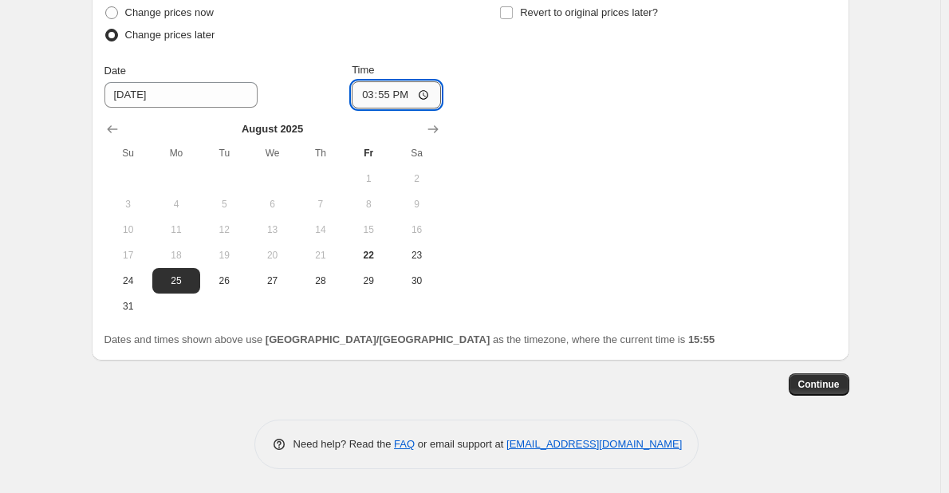
click at [382, 103] on input "15:55" at bounding box center [396, 94] width 89 height 27
click at [428, 96] on input "15:55" at bounding box center [396, 94] width 89 height 27
type input "05:30"
click at [695, 223] on div "Change prices now Change prices later Date [DATE] Time 05:[DATE] Mo Tu We Th Fr…" at bounding box center [470, 160] width 732 height 317
click at [828, 379] on span "Continue" at bounding box center [818, 384] width 41 height 13
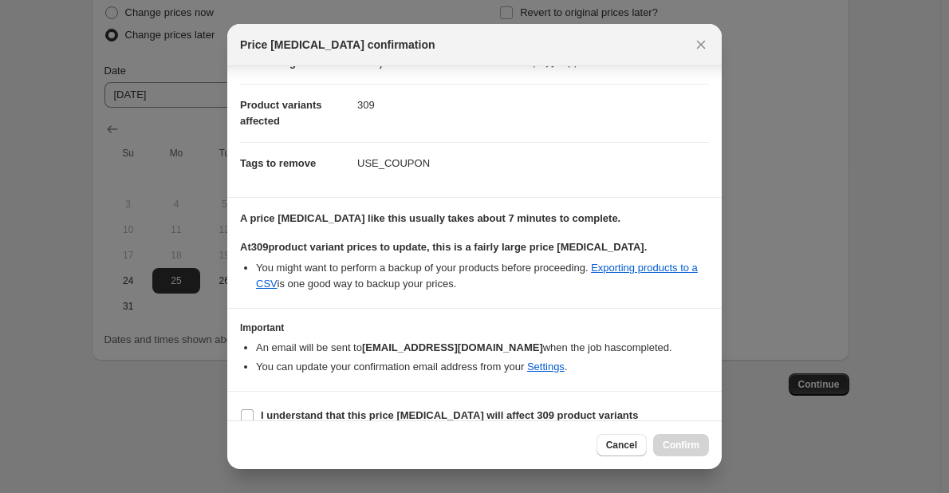
scroll to position [72, 0]
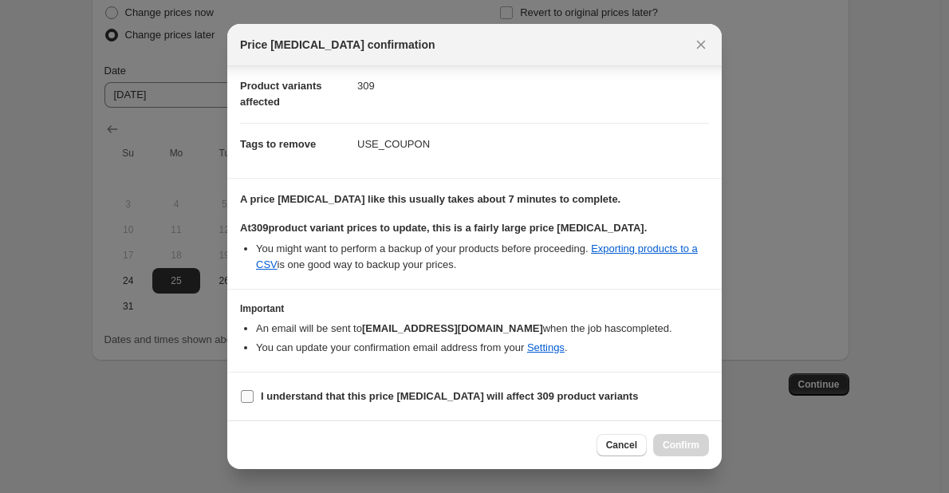
click at [475, 392] on b "I understand that this price [MEDICAL_DATA] will affect 309 product variants" at bounding box center [449, 396] width 377 height 12
click at [254, 392] on input "I understand that this price [MEDICAL_DATA] will affect 309 product variants" at bounding box center [247, 396] width 13 height 13
checkbox input "true"
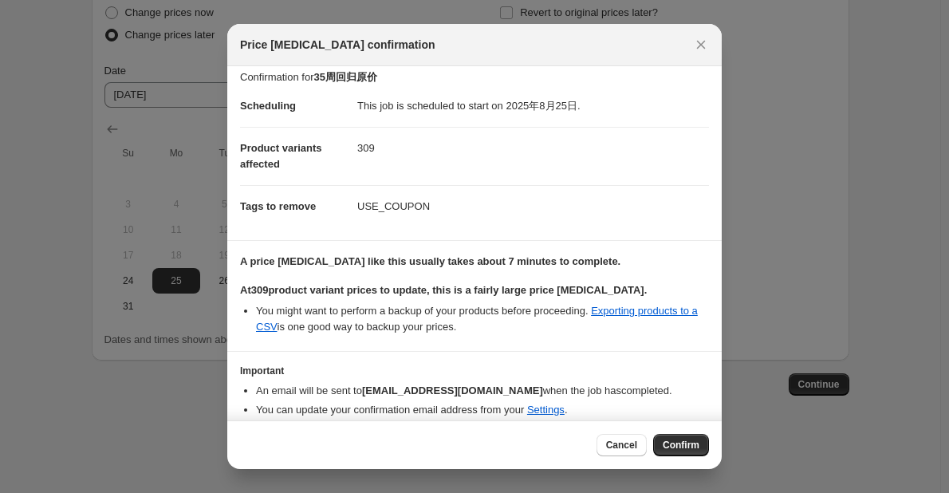
scroll to position [0, 0]
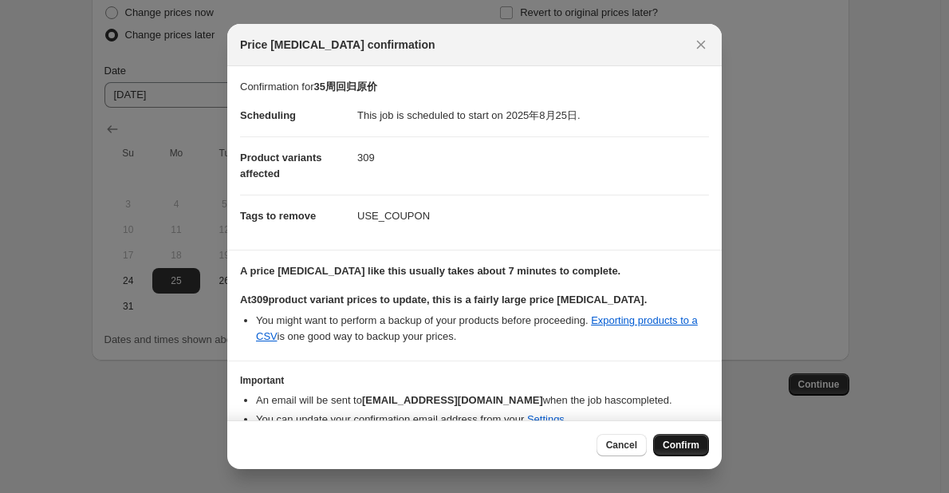
click at [677, 442] on span "Confirm" at bounding box center [681, 445] width 37 height 13
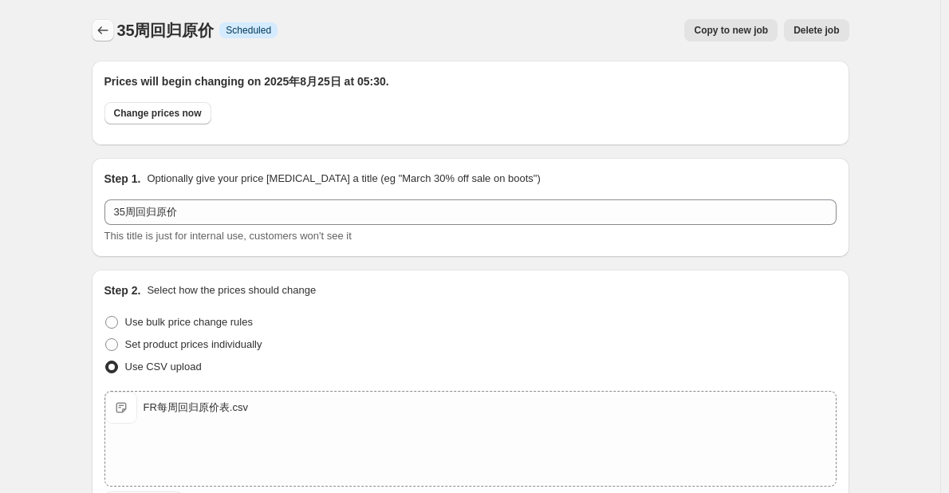
click at [108, 29] on icon "Price change jobs" at bounding box center [103, 30] width 16 height 16
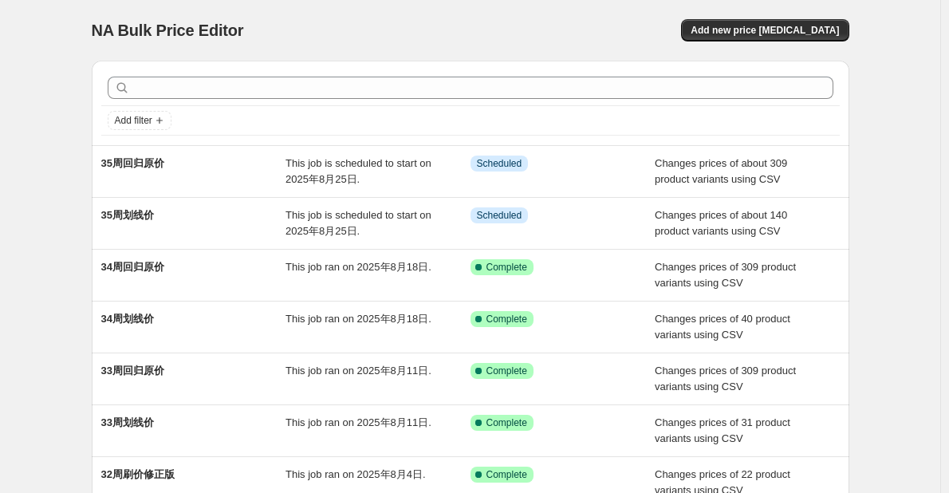
click at [39, 125] on div "NA Bulk Price Editor. This page is ready NA Bulk Price Editor Add new price [ME…" at bounding box center [470, 418] width 940 height 837
click at [61, 277] on div "NA Bulk Price Editor. This page is ready NA Bulk Price Editor Add new price [ME…" at bounding box center [470, 418] width 940 height 837
click at [74, 234] on div "NA Bulk Price Editor. This page is ready NA Bulk Price Editor Add new price [ME…" at bounding box center [470, 418] width 940 height 837
click at [80, 180] on div "NA Bulk Price Editor. This page is ready NA Bulk Price Editor Add new price [ME…" at bounding box center [471, 418] width 796 height 837
click at [80, 220] on div "NA Bulk Price Editor. This page is ready NA Bulk Price Editor Add new price [ME…" at bounding box center [471, 418] width 796 height 837
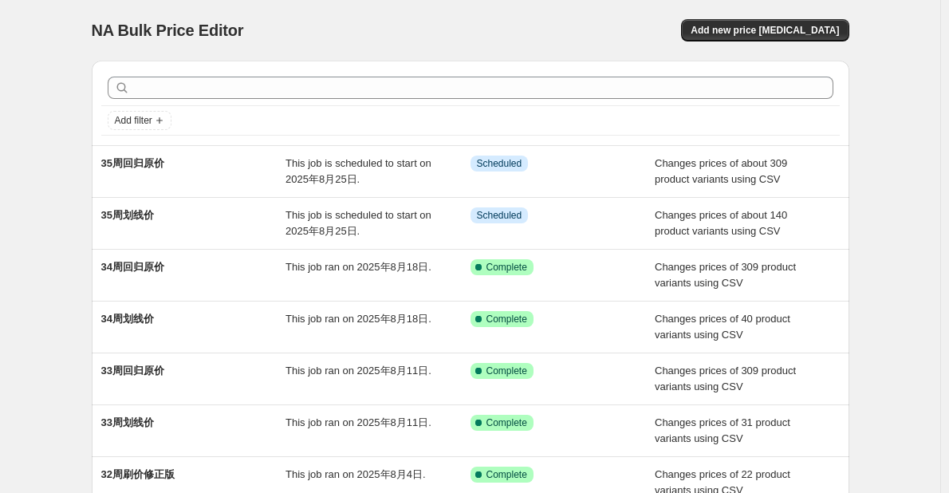
click at [281, 26] on div "NA Bulk Price Editor" at bounding box center [274, 30] width 364 height 22
click at [64, 403] on div "NA Bulk Price Editor. This page is ready NA Bulk Price Editor Add new price [ME…" at bounding box center [470, 418] width 940 height 837
